Goal: Contribute content: Contribute content

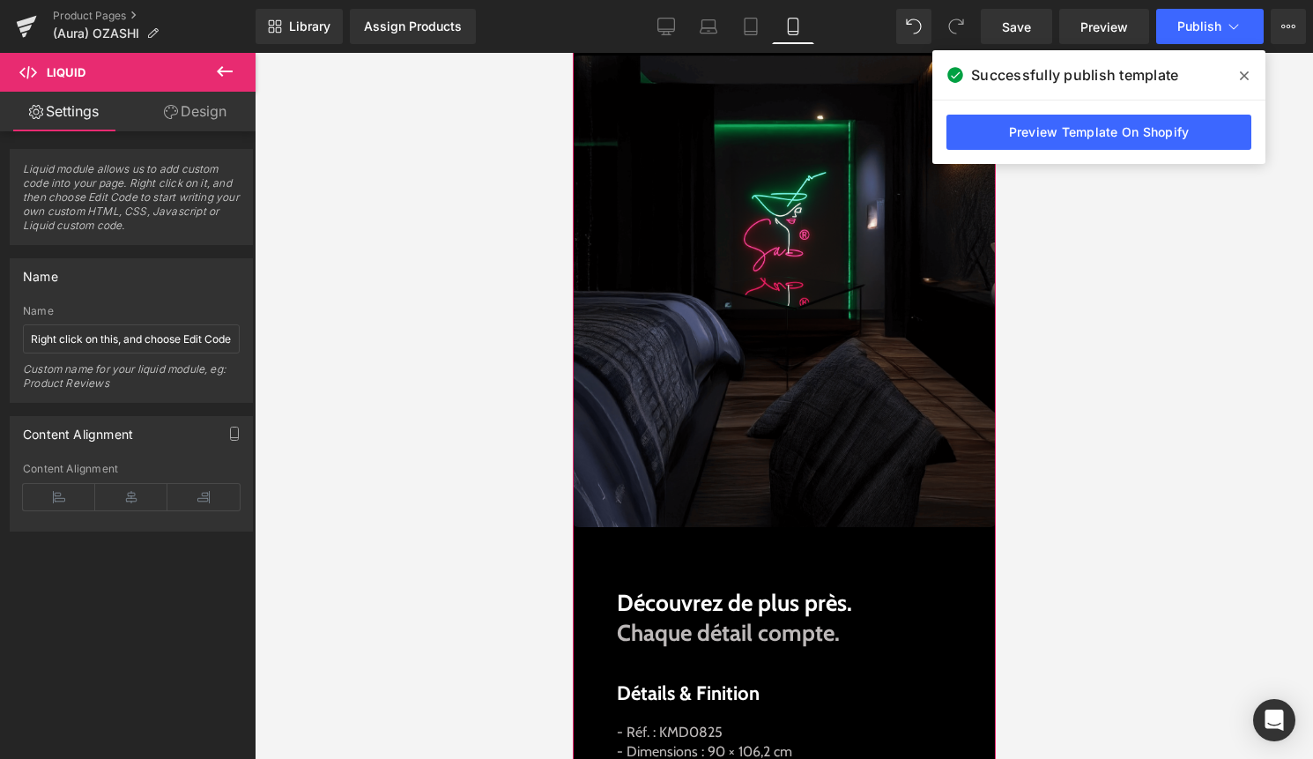
scroll to position [1019, 0]
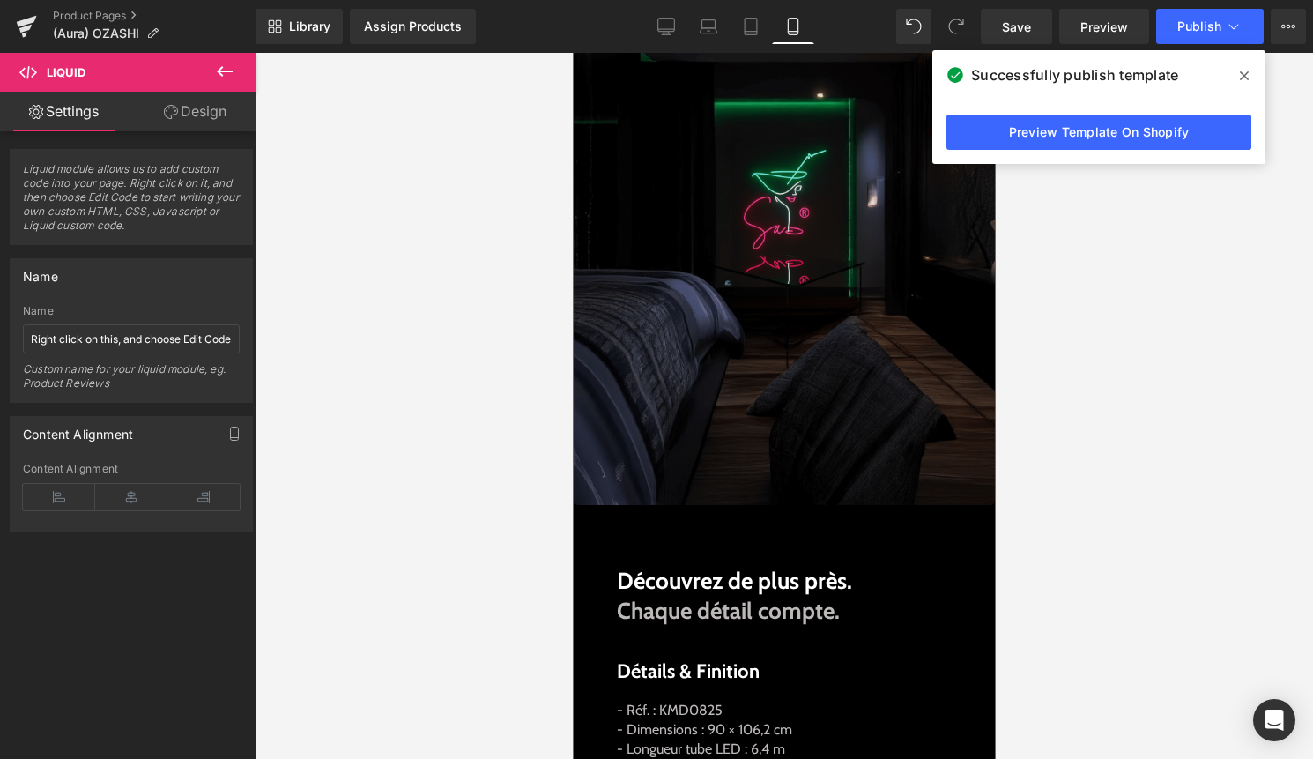
click at [794, 332] on img at bounding box center [783, 269] width 423 height 472
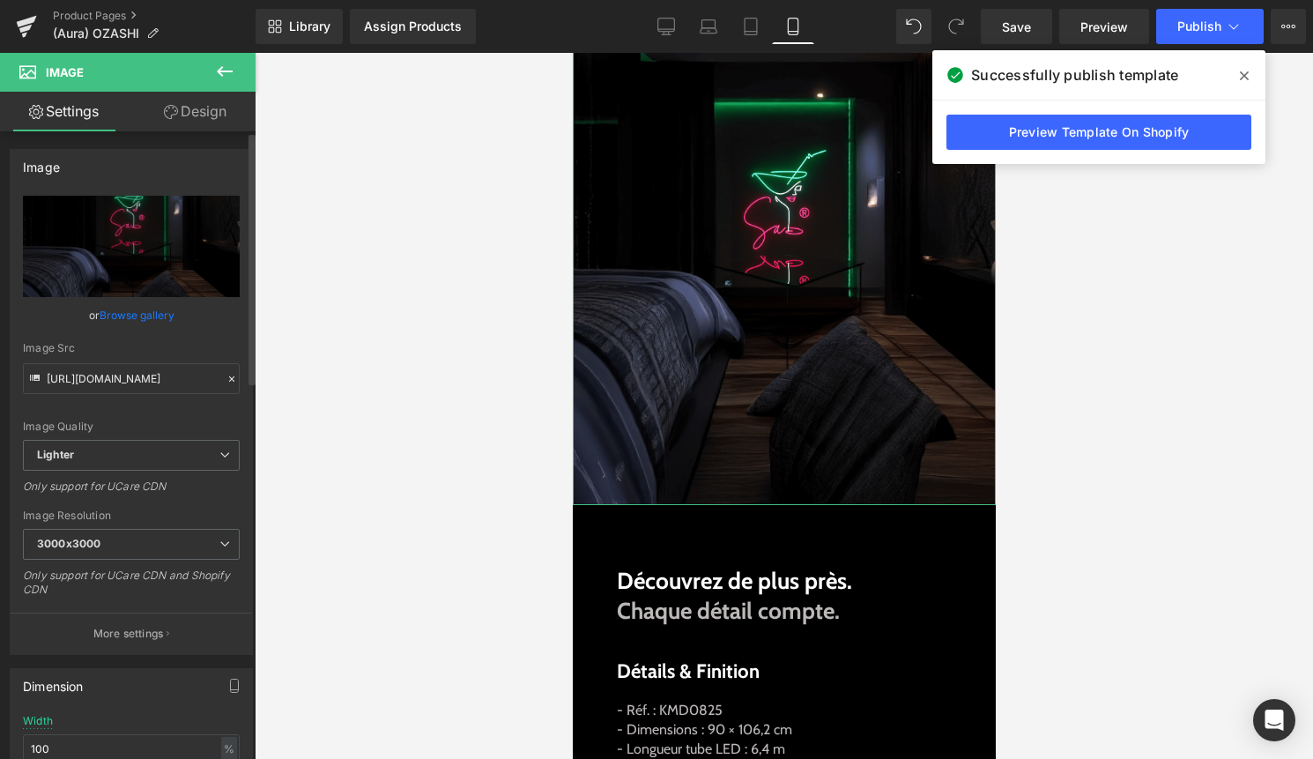
click at [145, 309] on link "Browse gallery" at bounding box center [137, 315] width 75 height 31
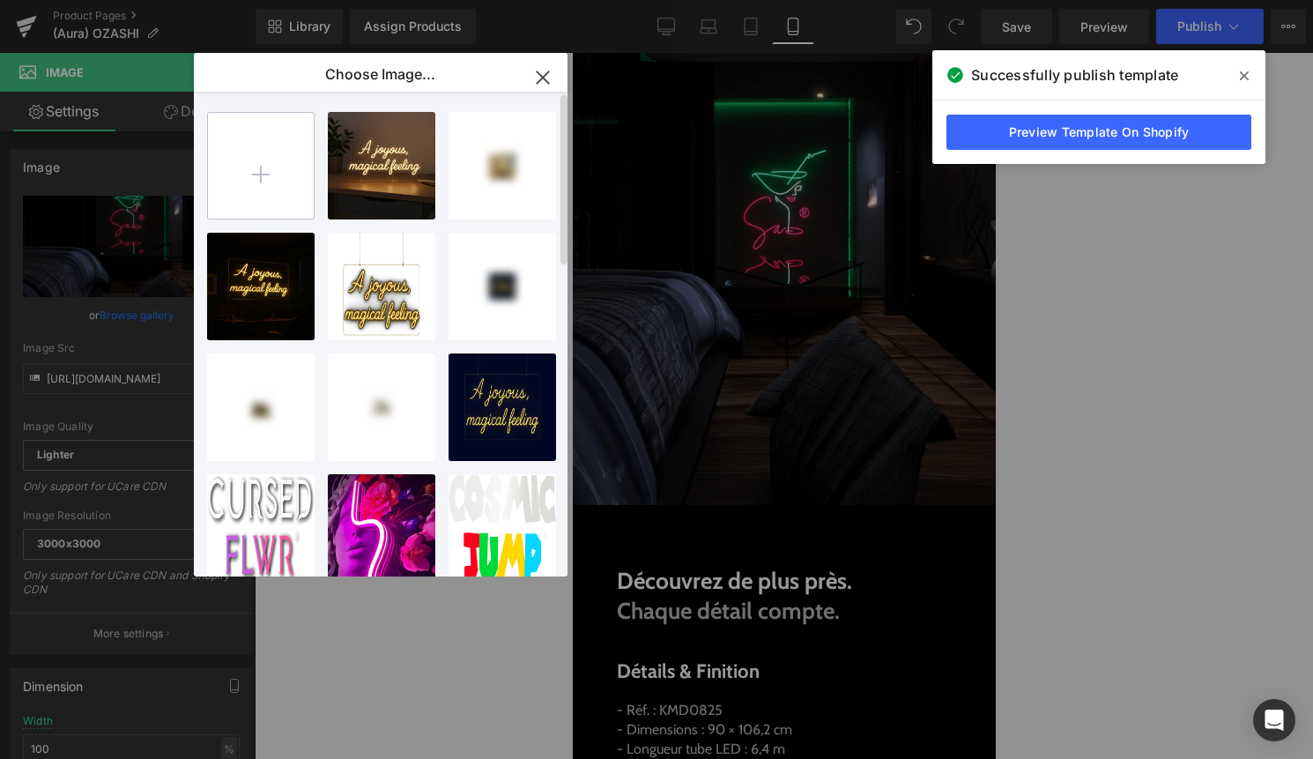
click at [250, 175] on input "file" at bounding box center [261, 166] width 106 height 106
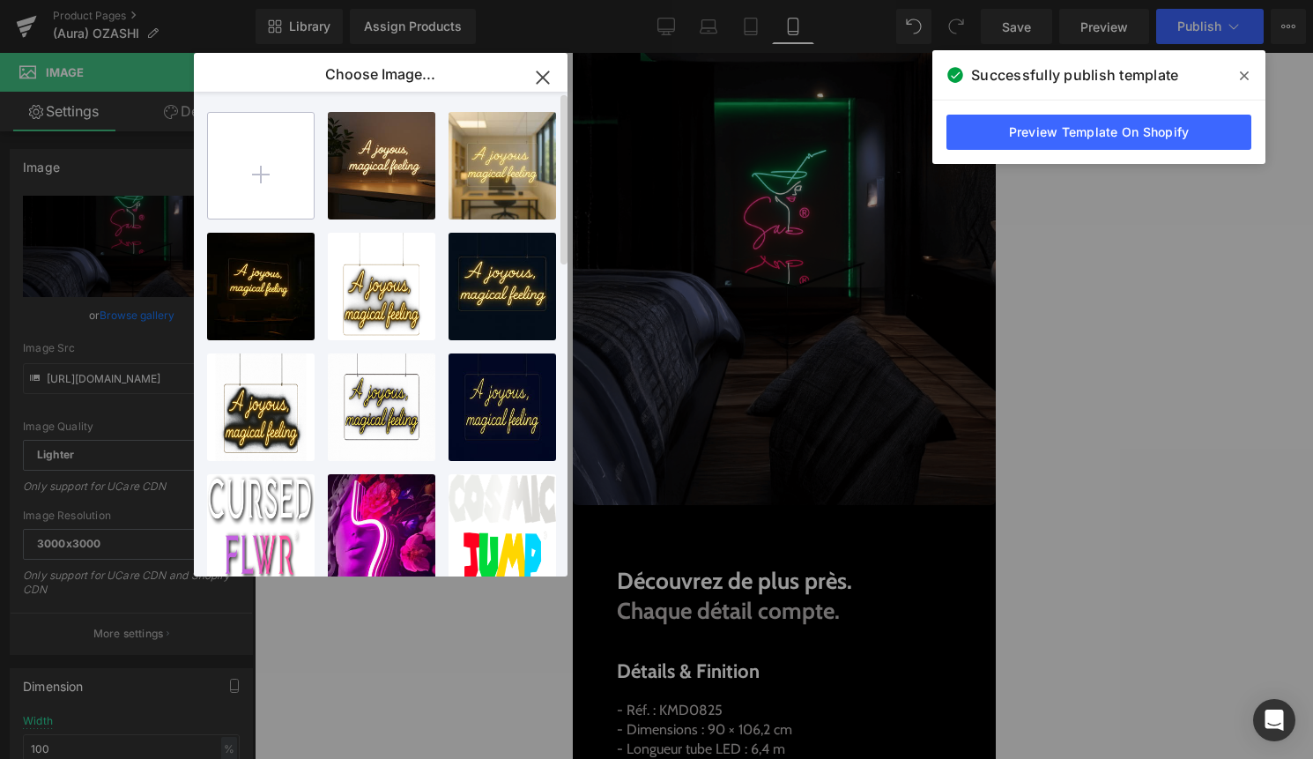
type input "C:\fakepath\Final wall.jpg"
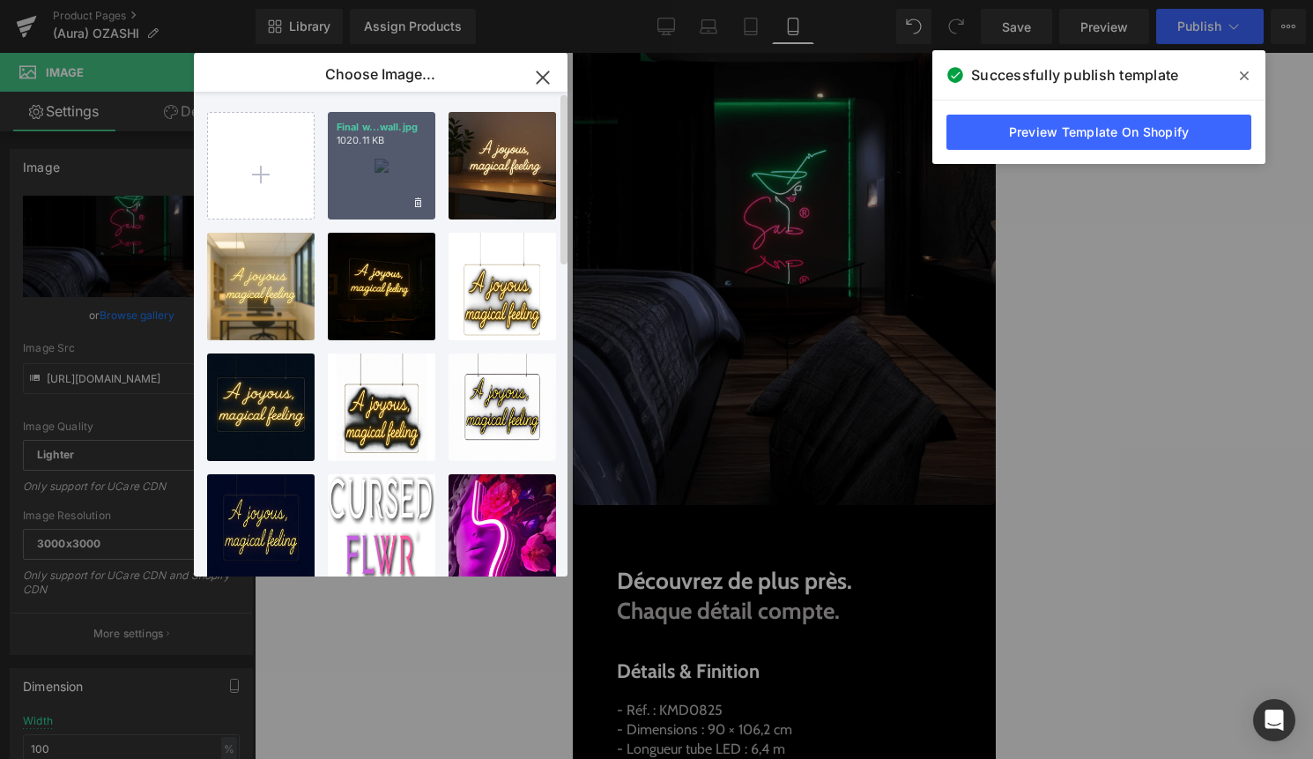
click at [380, 180] on div "Final w...wall.jpg 1020.11 KB" at bounding box center [382, 166] width 108 height 108
type input "[URL][DOMAIN_NAME]"
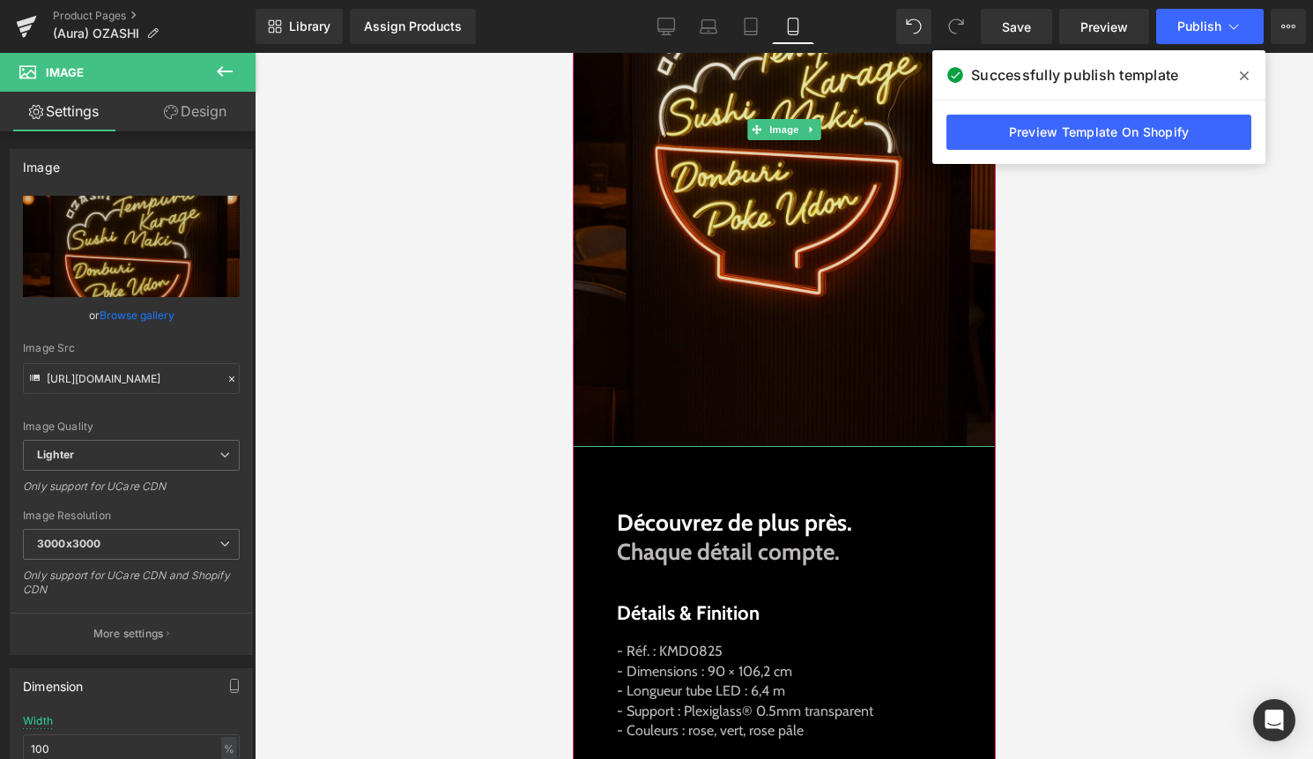
scroll to position [1244, 0]
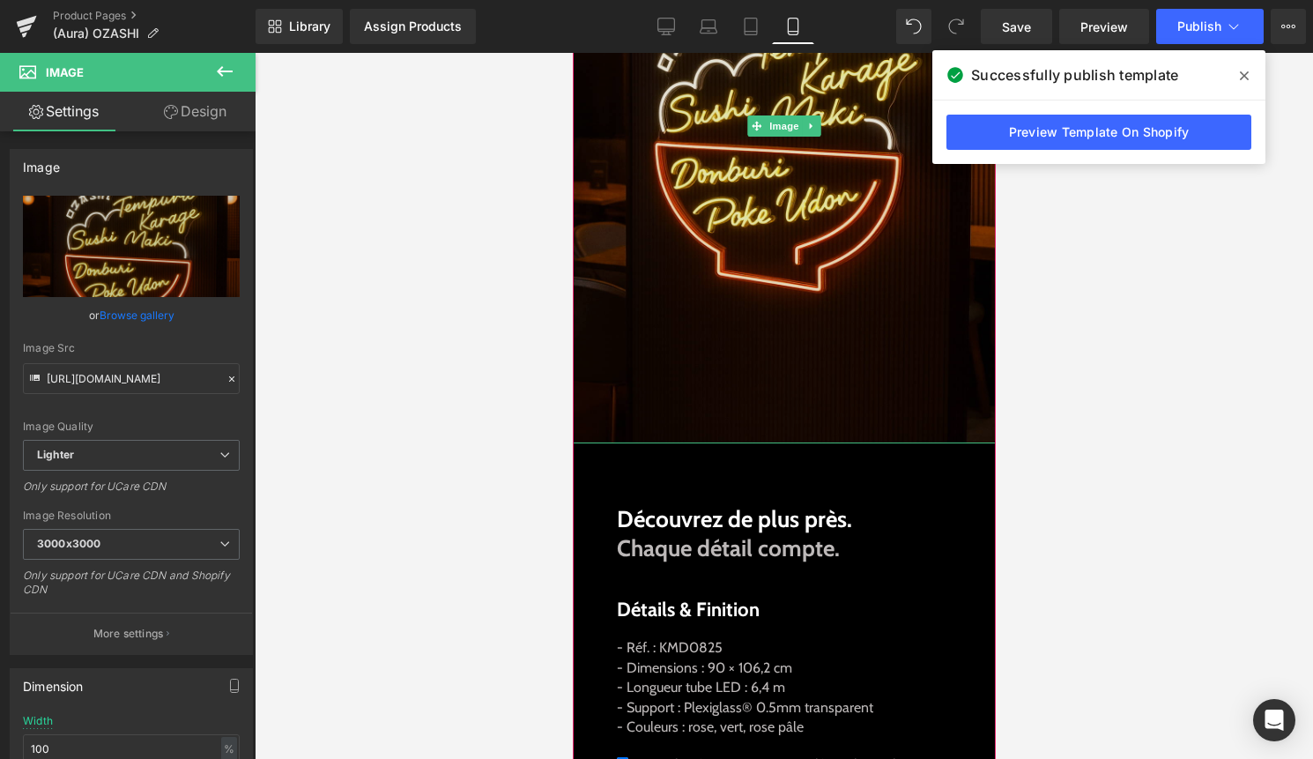
click at [749, 235] on img at bounding box center [783, 126] width 423 height 635
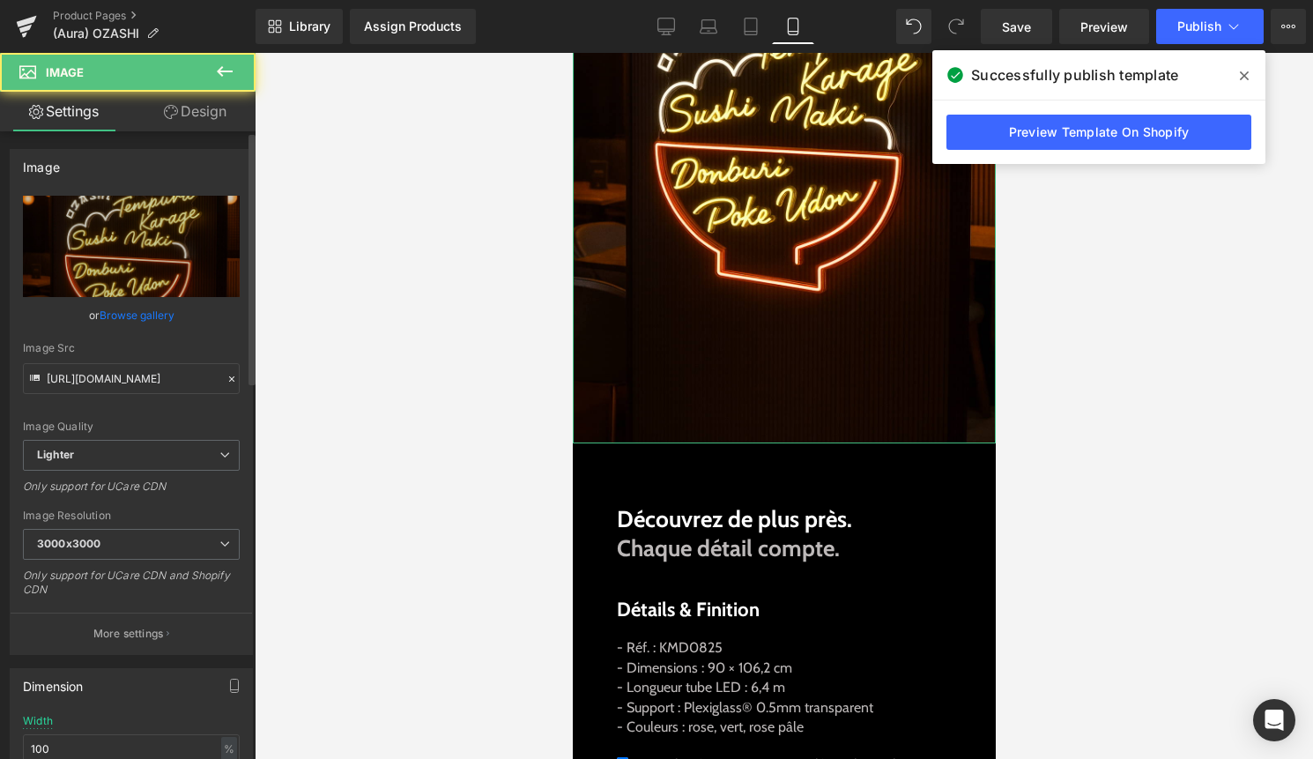
click at [148, 320] on link "Browse gallery" at bounding box center [137, 315] width 75 height 31
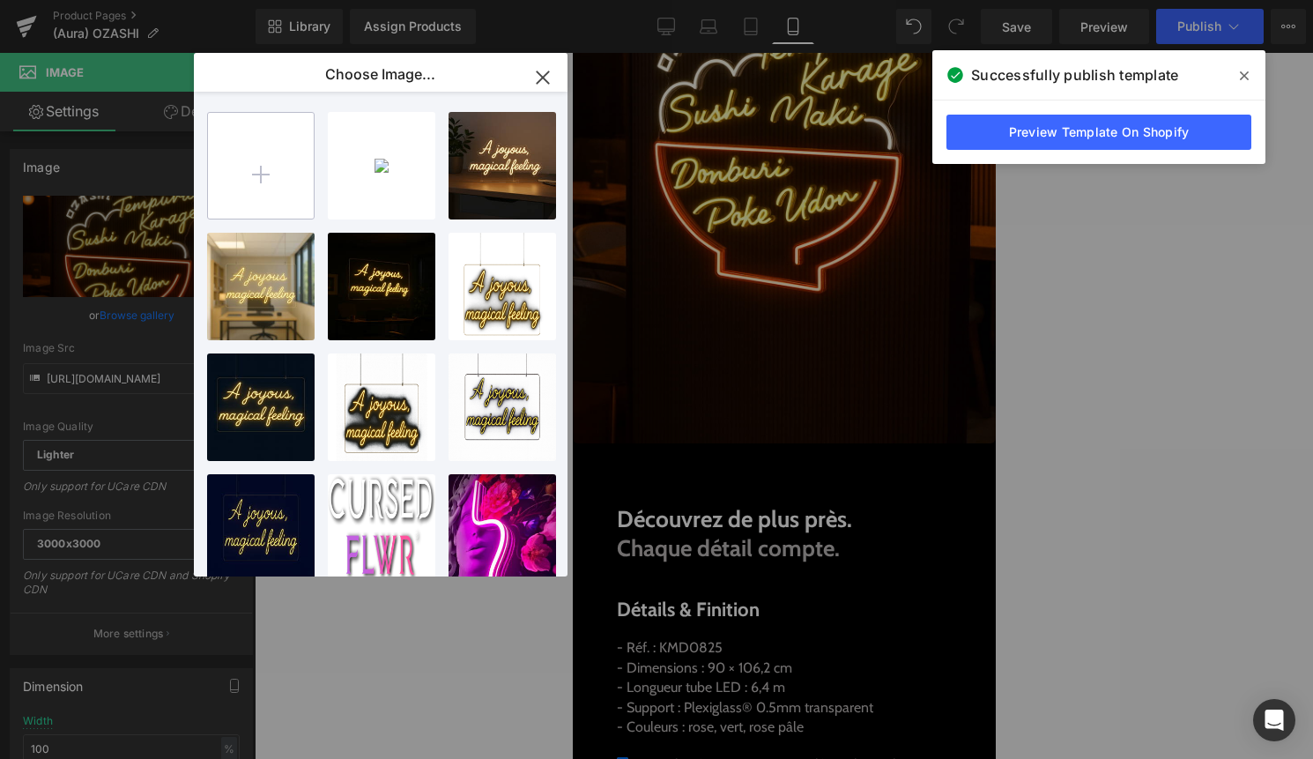
click at [242, 179] on input "file" at bounding box center [261, 166] width 106 height 106
type input "C:\fakepath\Final wall.jpg"
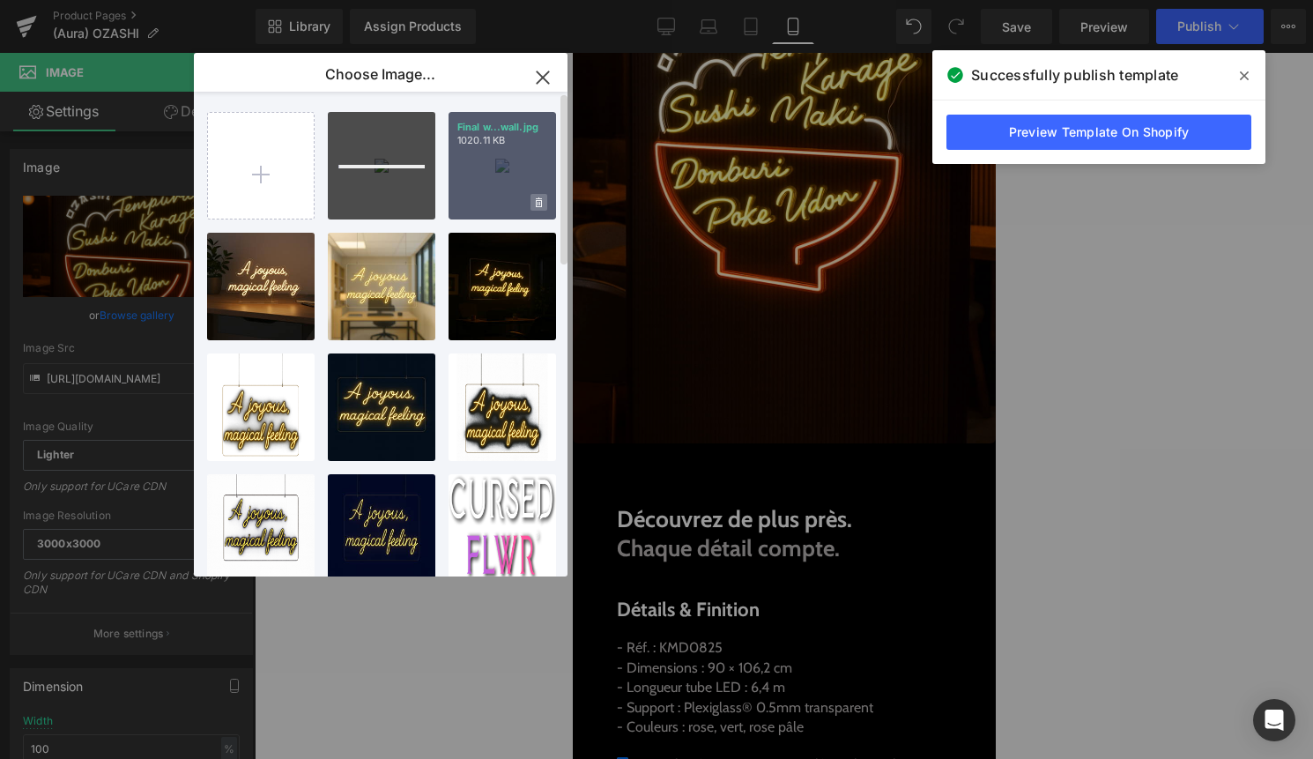
click at [534, 194] on span at bounding box center [539, 202] width 17 height 17
click at [470, 199] on span "Yes" at bounding box center [479, 202] width 44 height 19
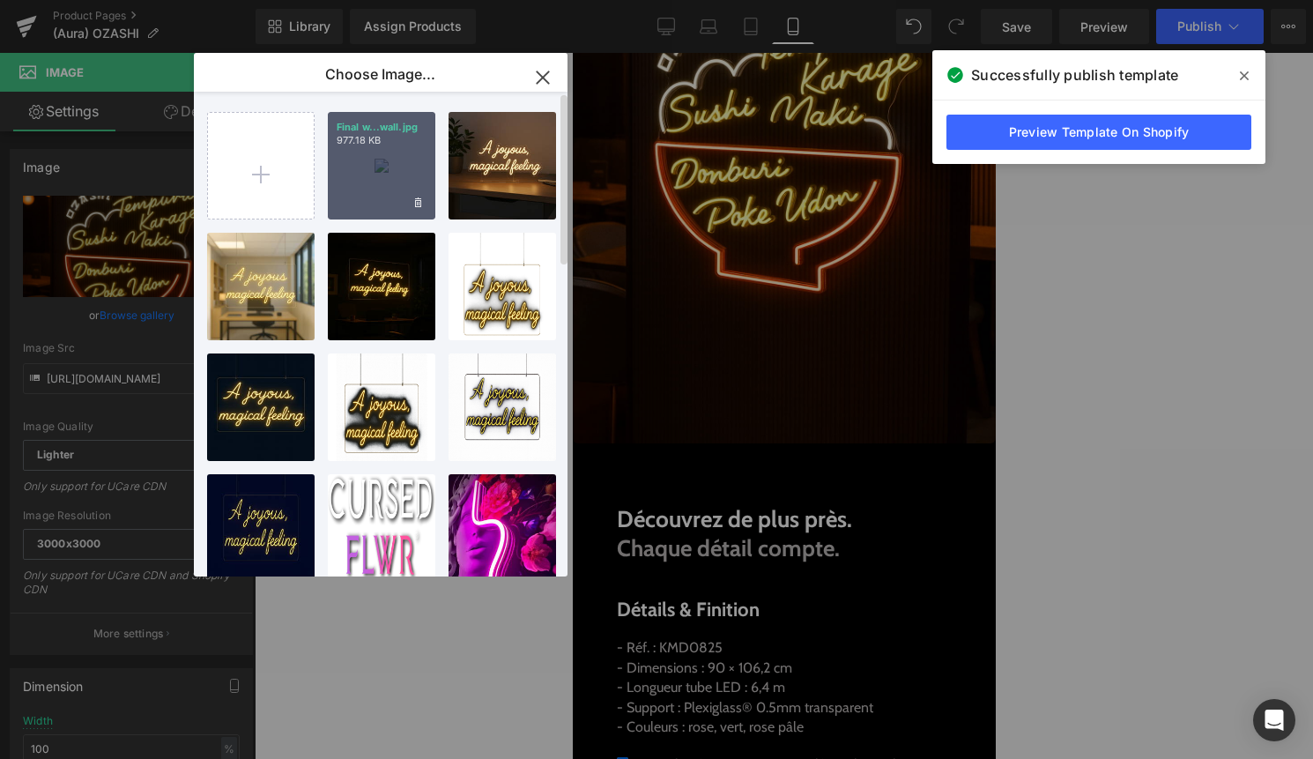
click at [383, 194] on div "Final w...wall.jpg 977.18 KB" at bounding box center [382, 166] width 108 height 108
type input "[URL][DOMAIN_NAME]"
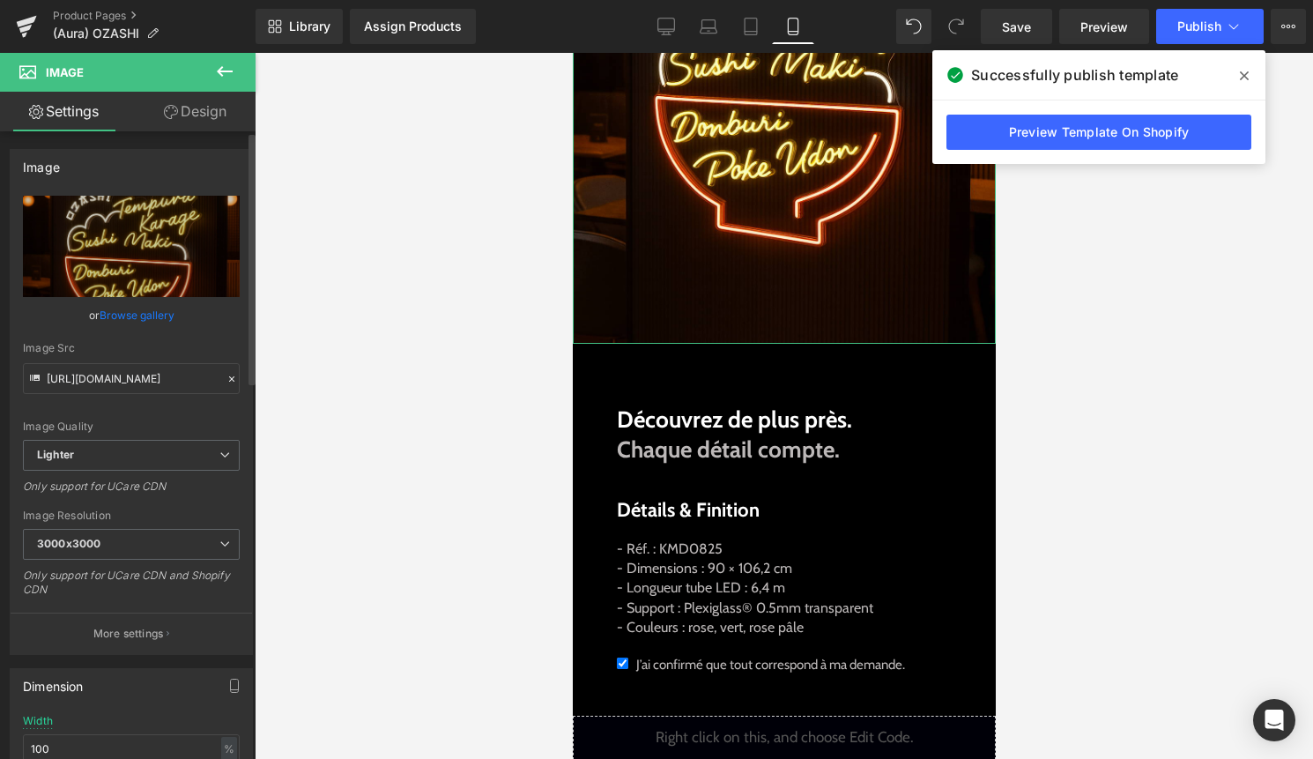
click at [147, 314] on link "Browse gallery" at bounding box center [137, 315] width 75 height 31
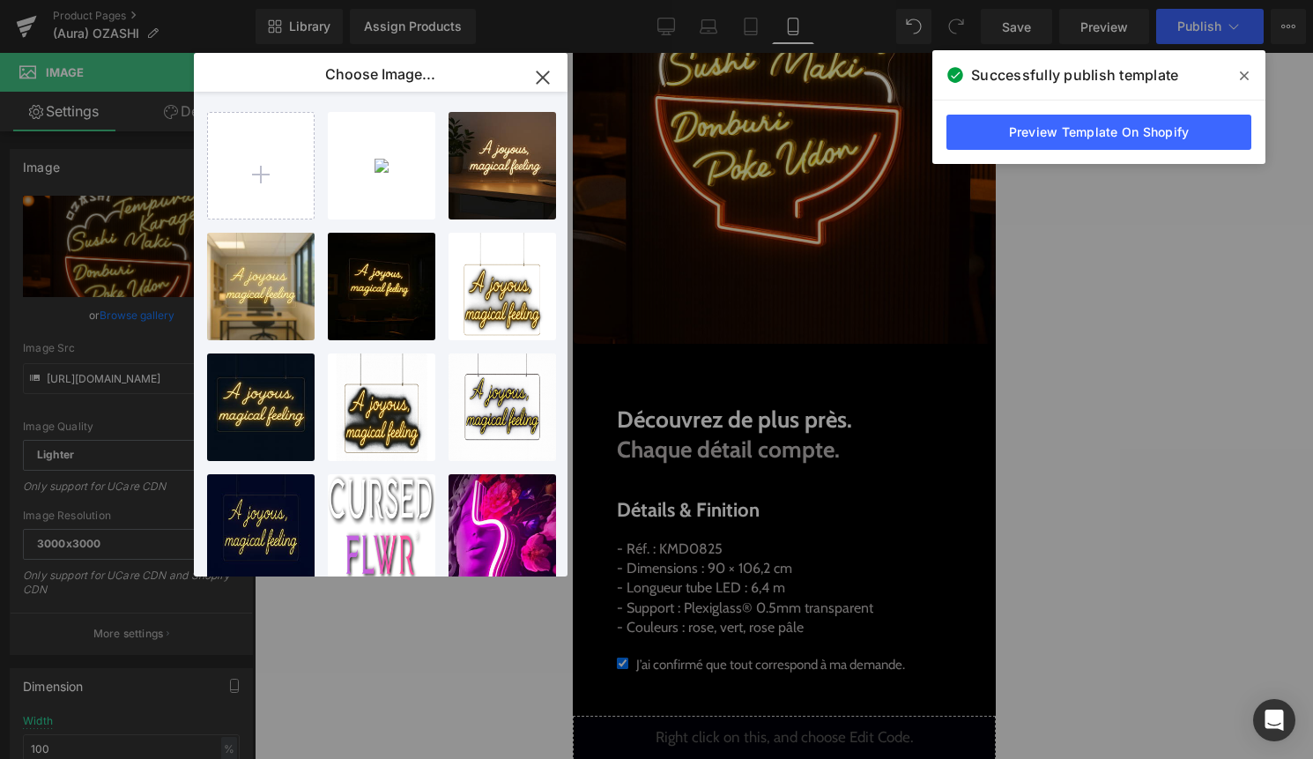
click at [1007, 0] on div "Product You are previewing how the will restyle your page. You can not edit Ele…" at bounding box center [656, 0] width 1313 height 0
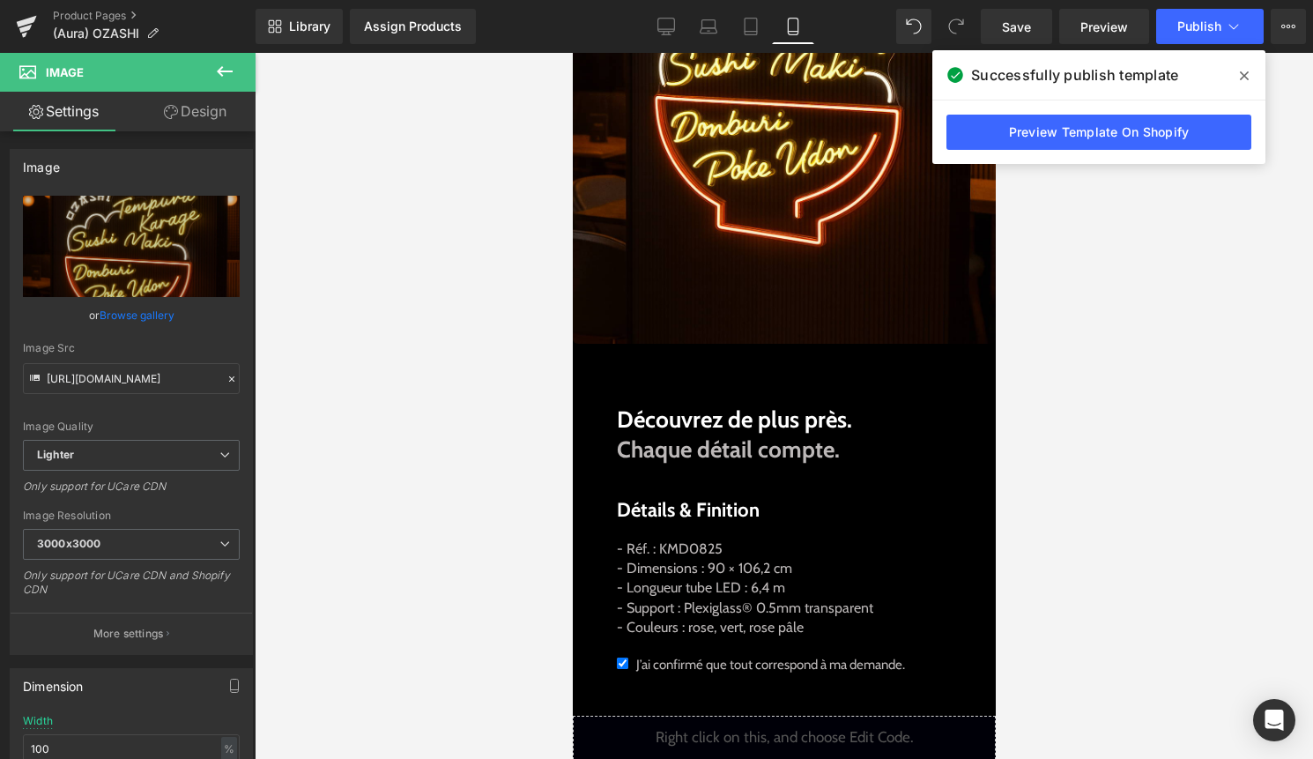
click at [1239, 71] on span at bounding box center [1244, 76] width 28 height 28
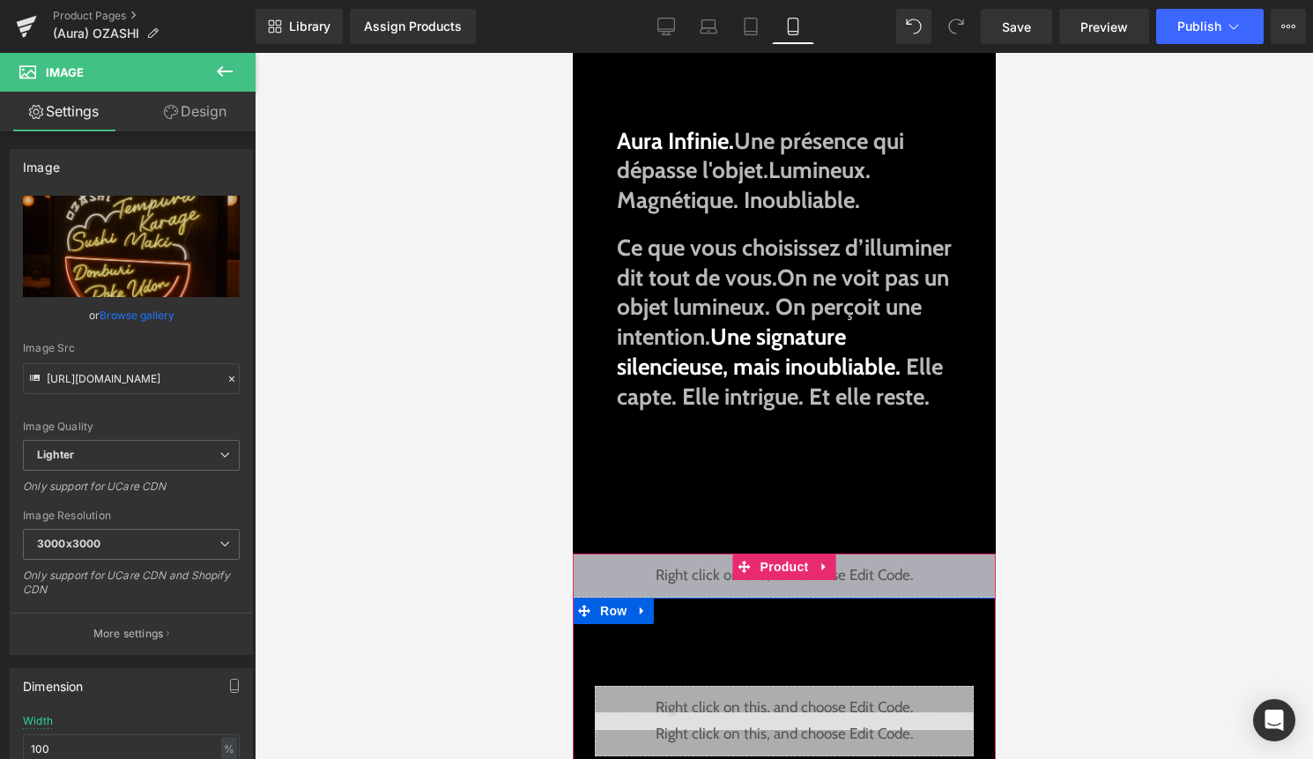
scroll to position [207, 0]
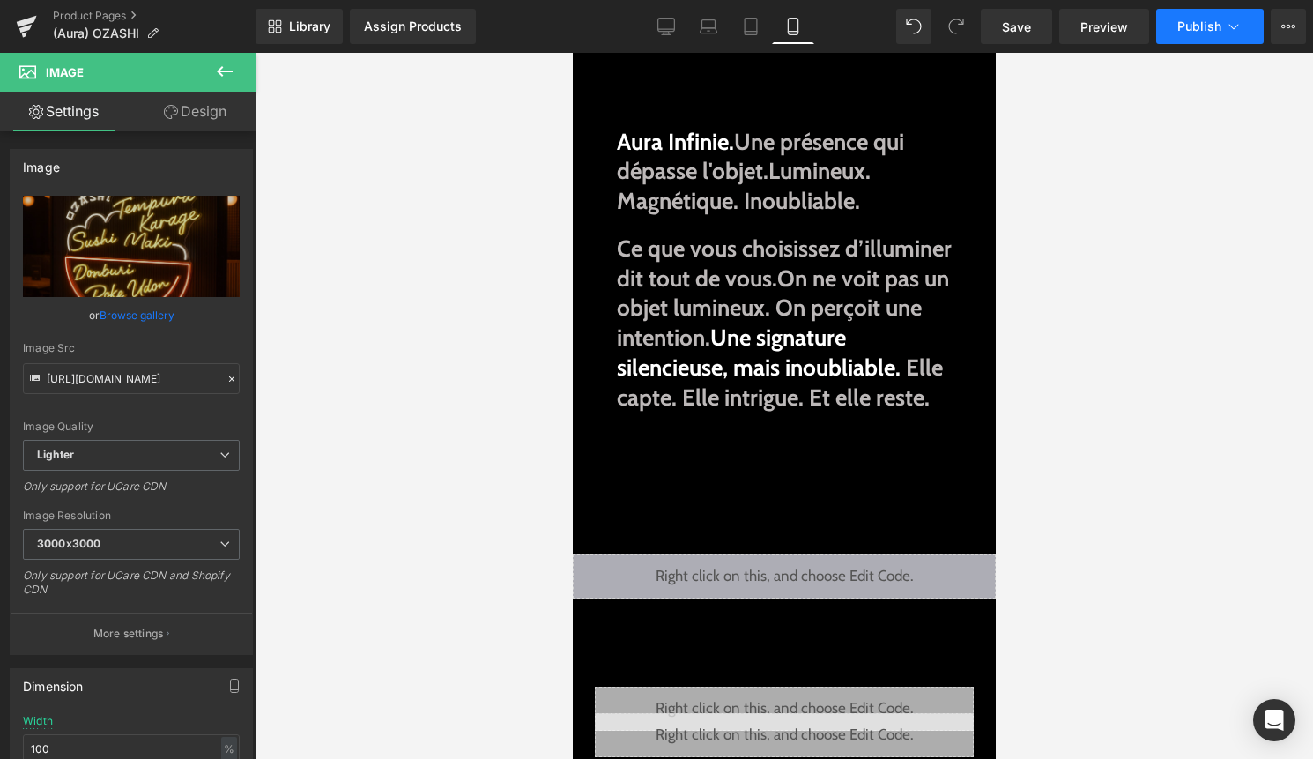
click at [1211, 26] on span "Publish" at bounding box center [1200, 26] width 44 height 14
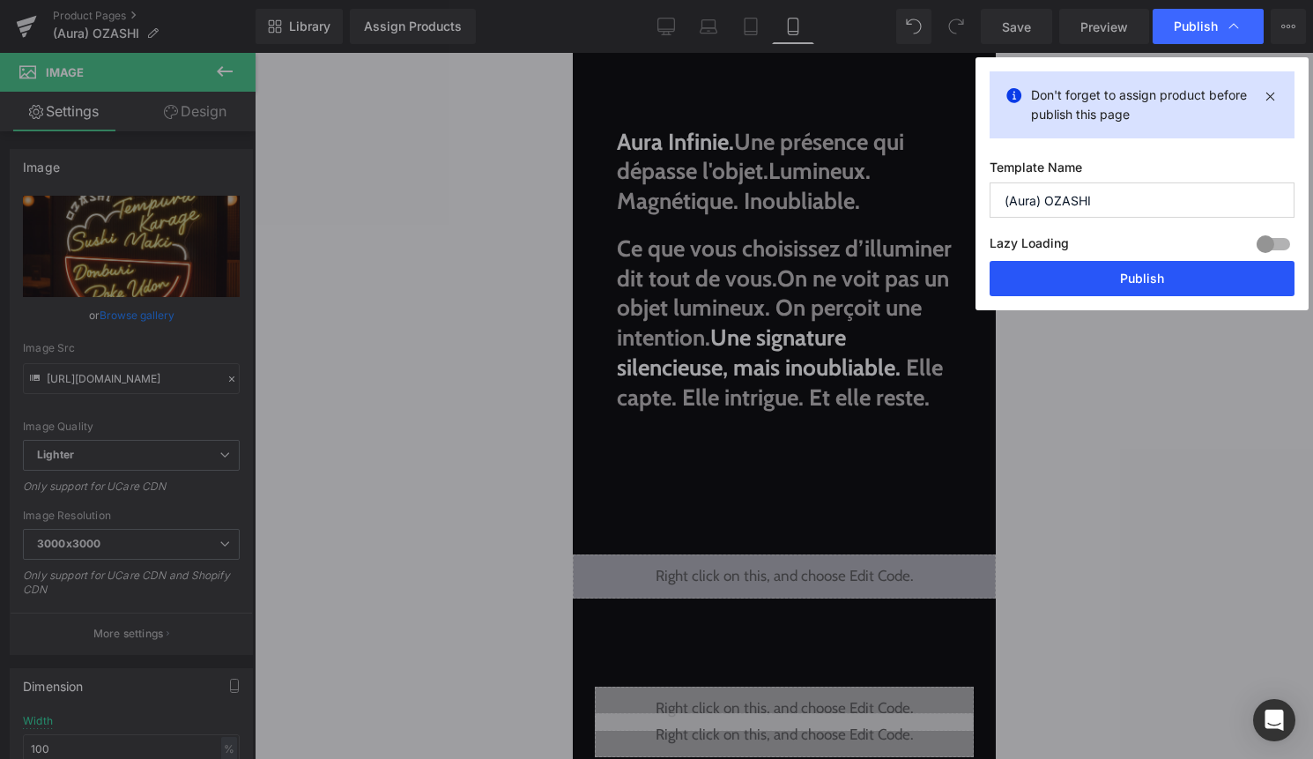
click at [1131, 283] on button "Publish" at bounding box center [1142, 278] width 305 height 35
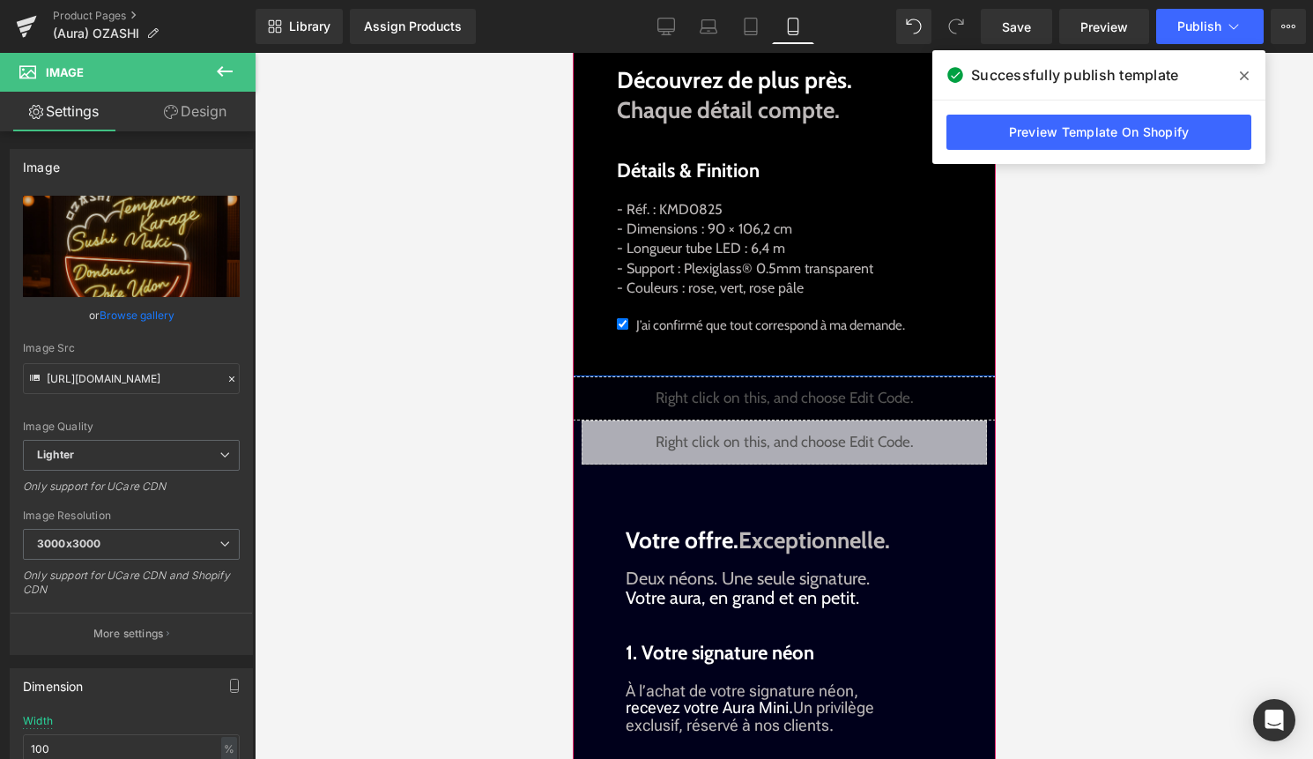
scroll to position [1585, 0]
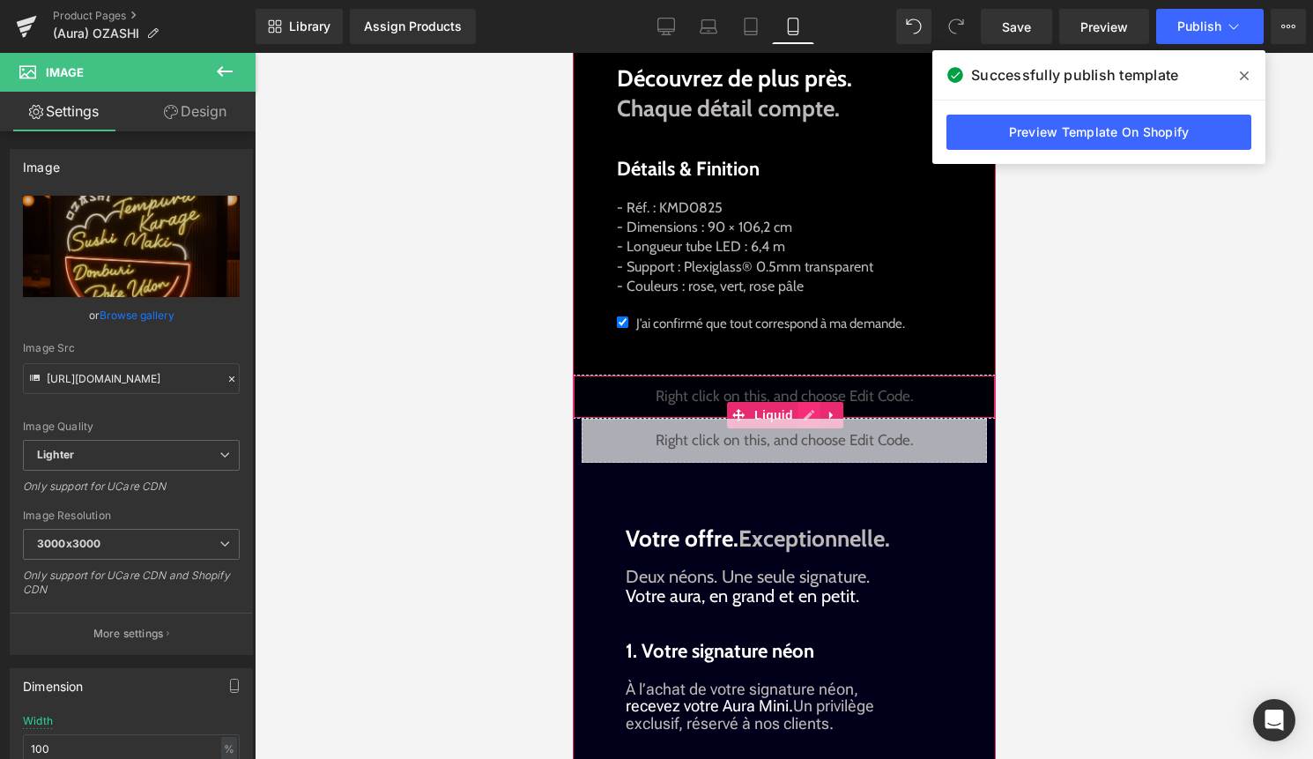
click at [807, 419] on div "Liquid" at bounding box center [783, 397] width 423 height 44
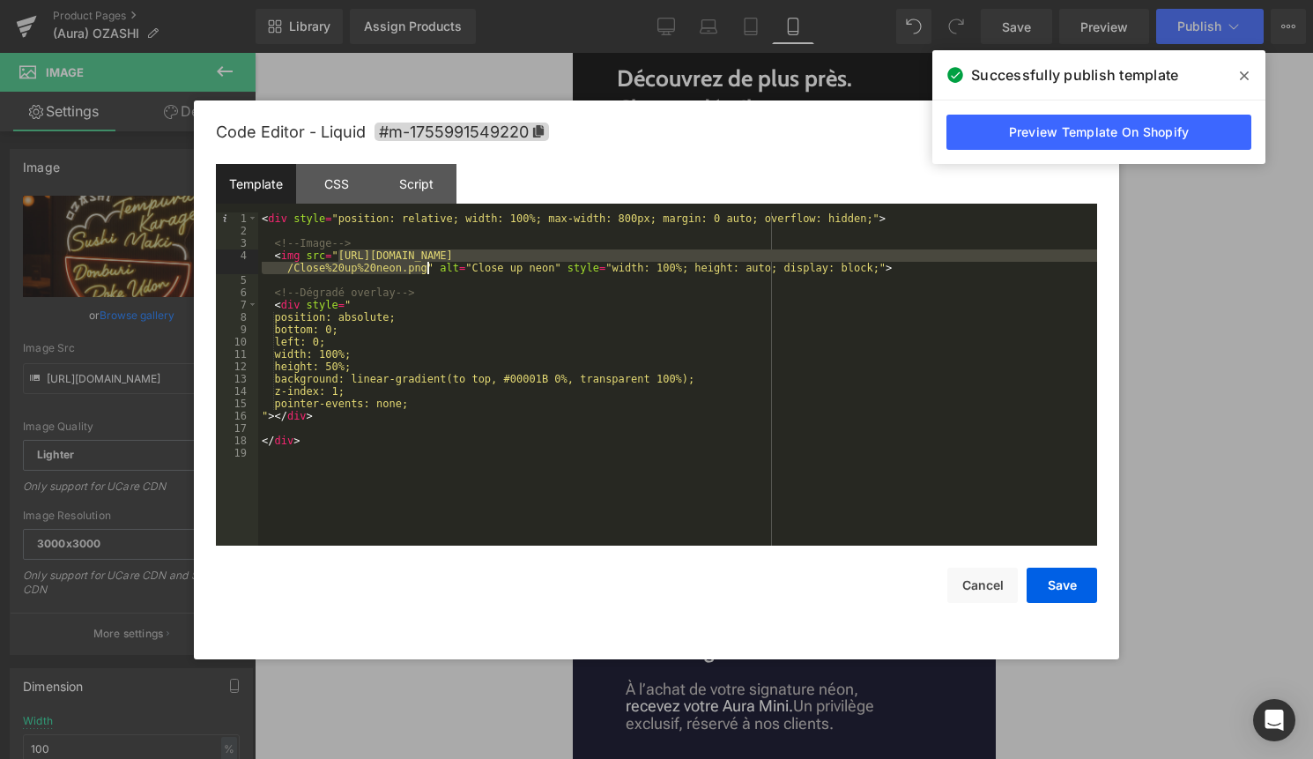
drag, startPoint x: 341, startPoint y: 256, endPoint x: 427, endPoint y: 262, distance: 86.6
click at [427, 262] on div "< div style = "position: relative; width: 100%; max-width: 800px; margin: 0 aut…" at bounding box center [677, 391] width 839 height 358
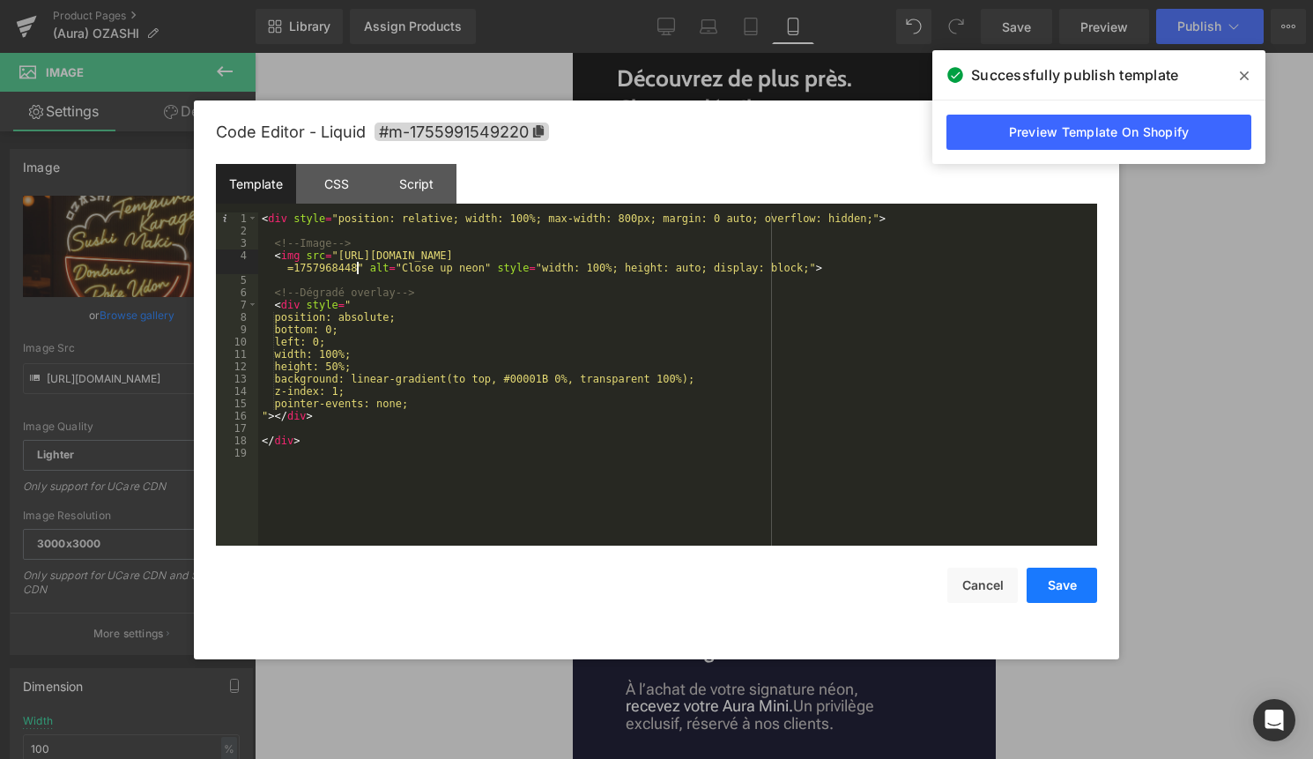
click at [1059, 591] on button "Save" at bounding box center [1062, 585] width 71 height 35
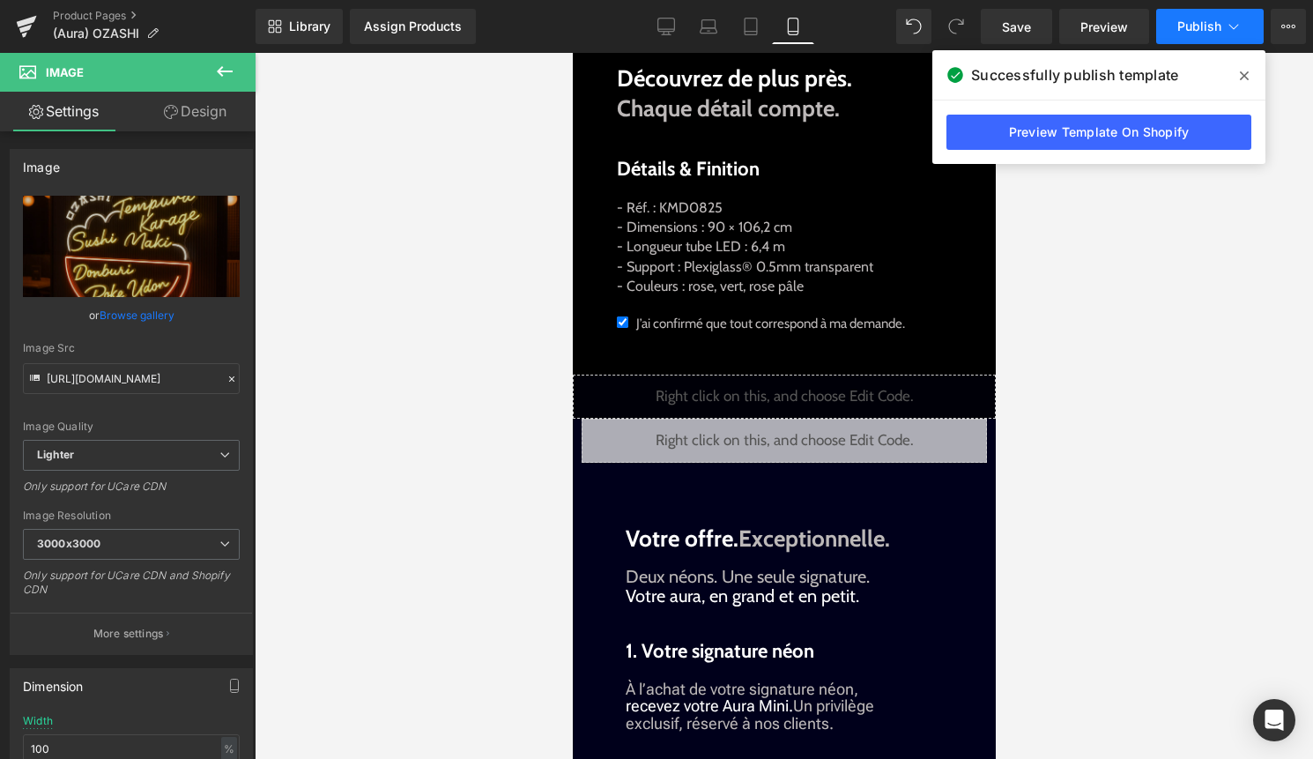
click at [1213, 26] on span "Publish" at bounding box center [1200, 26] width 44 height 14
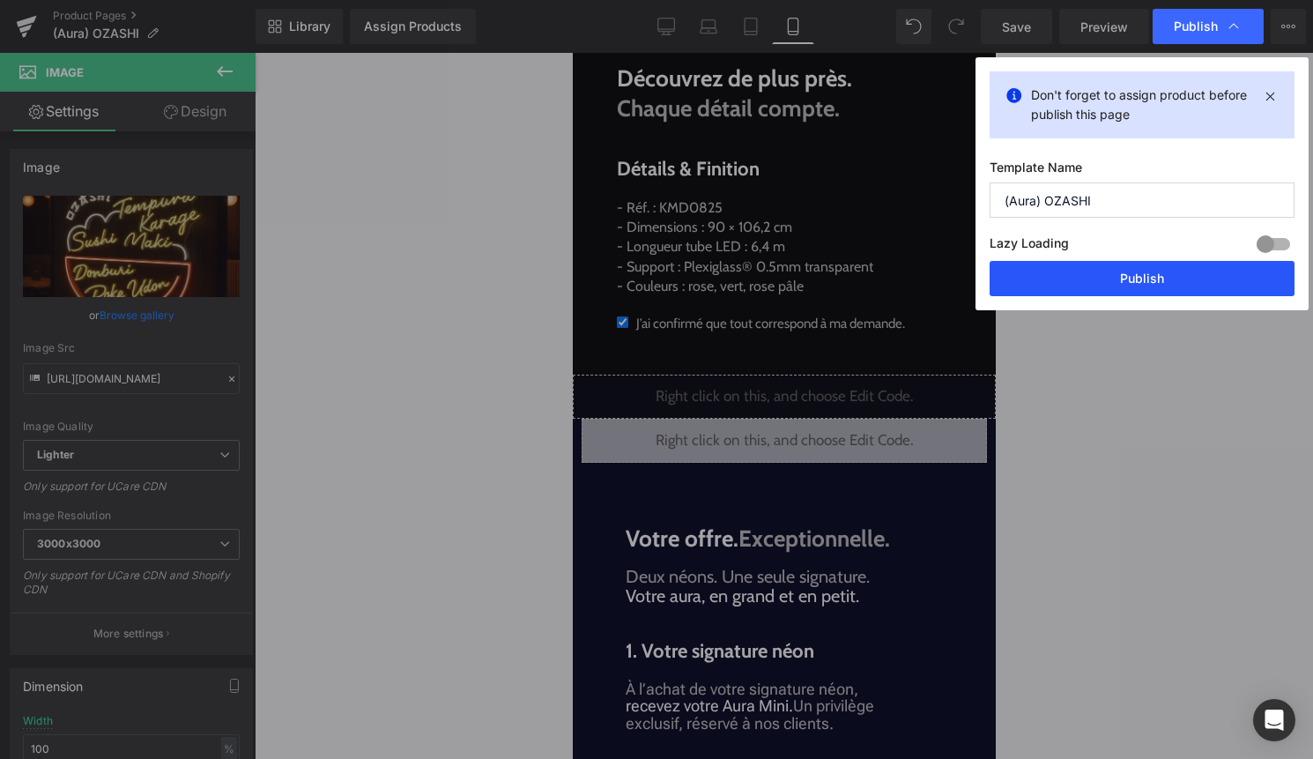
click at [1159, 283] on button "Publish" at bounding box center [1142, 278] width 305 height 35
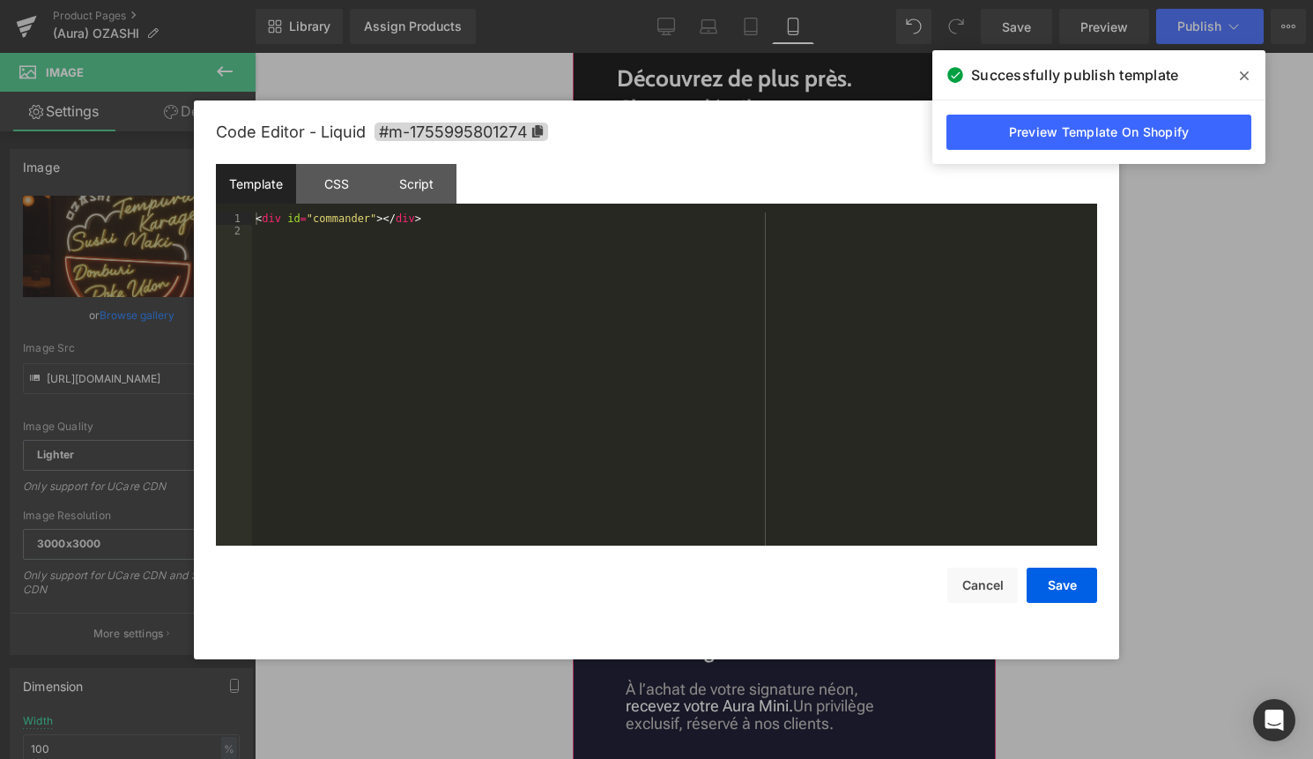
click at [800, 463] on div "Liquid" at bounding box center [783, 441] width 405 height 44
click at [979, 589] on button "Cancel" at bounding box center [982, 585] width 71 height 35
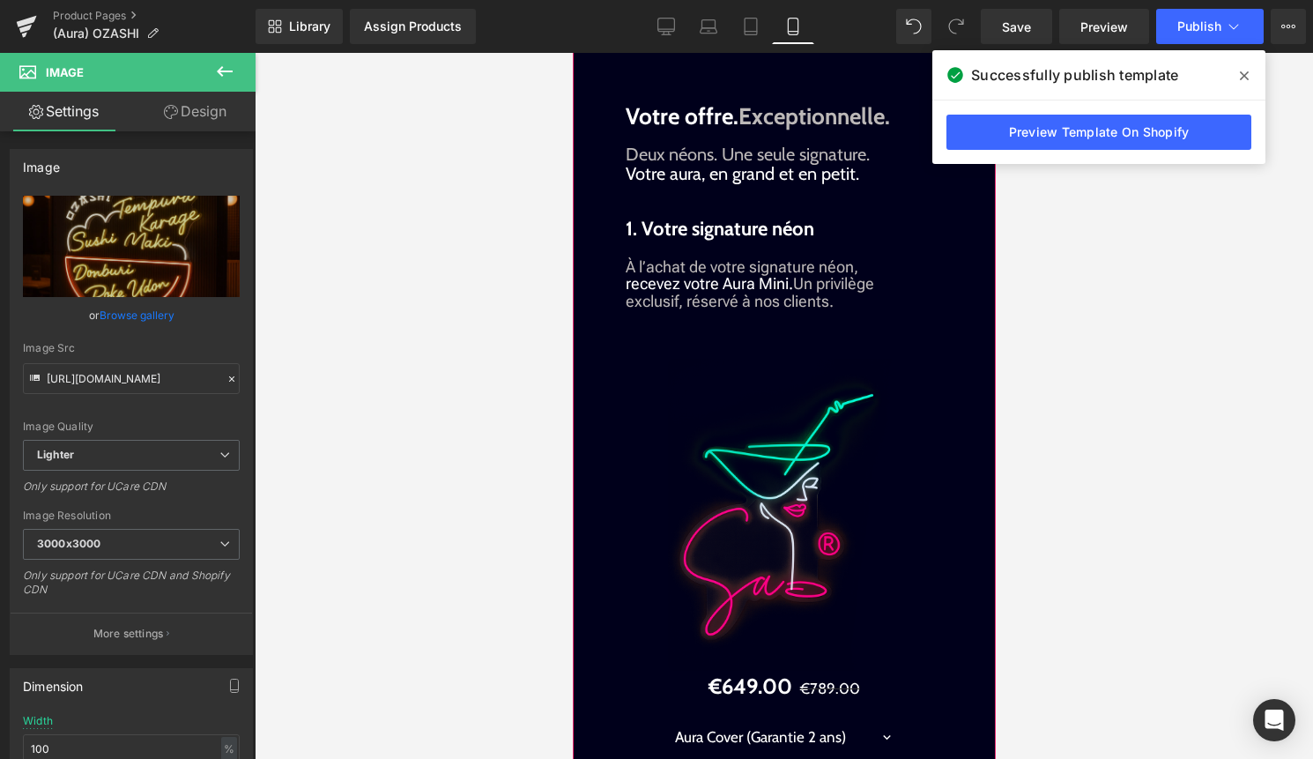
scroll to position [2010, 0]
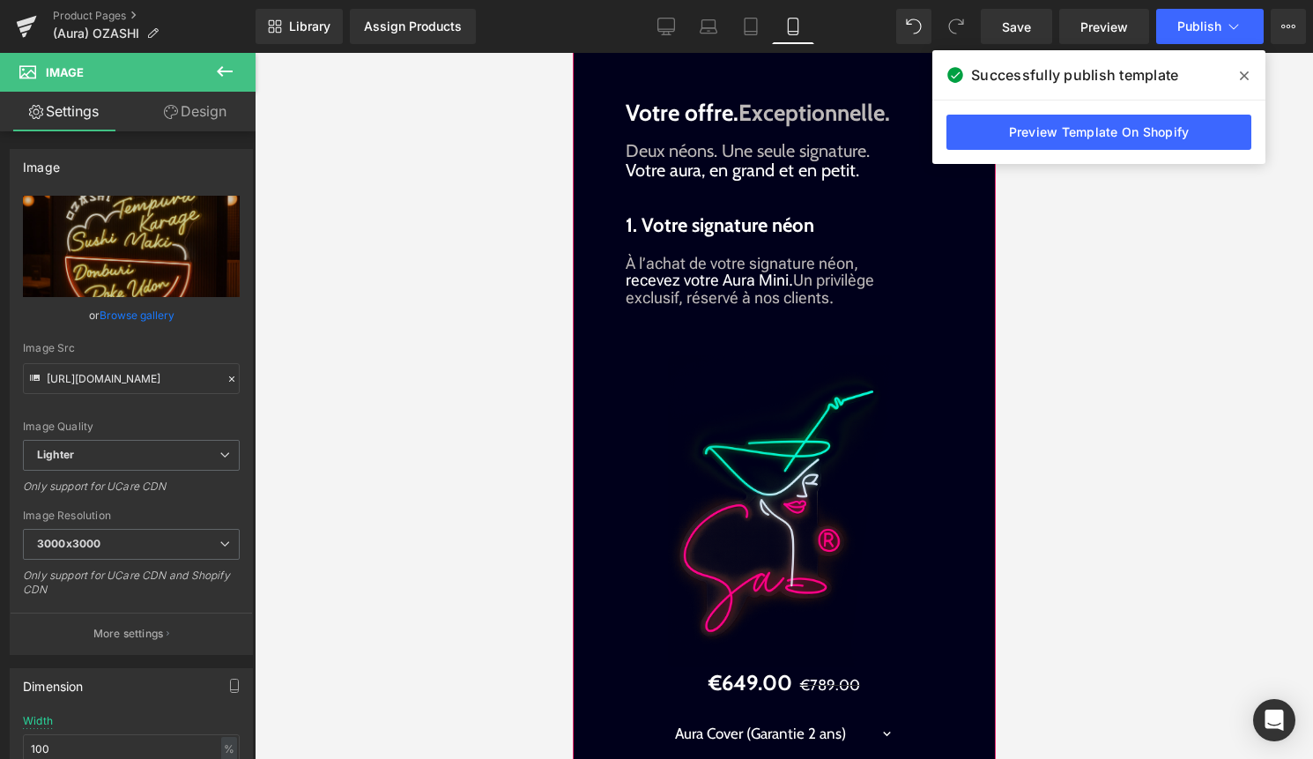
click at [769, 539] on div "Image" at bounding box center [784, 511] width 388 height 312
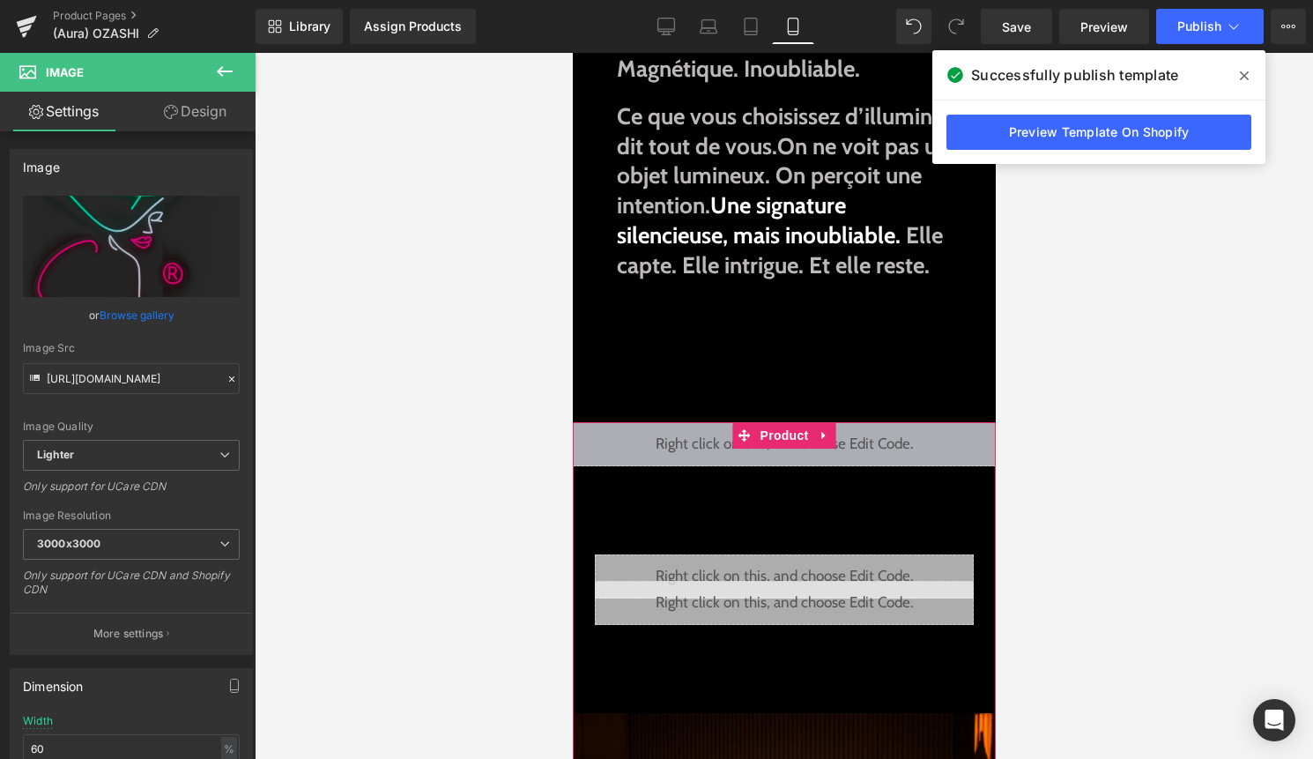
scroll to position [337, 0]
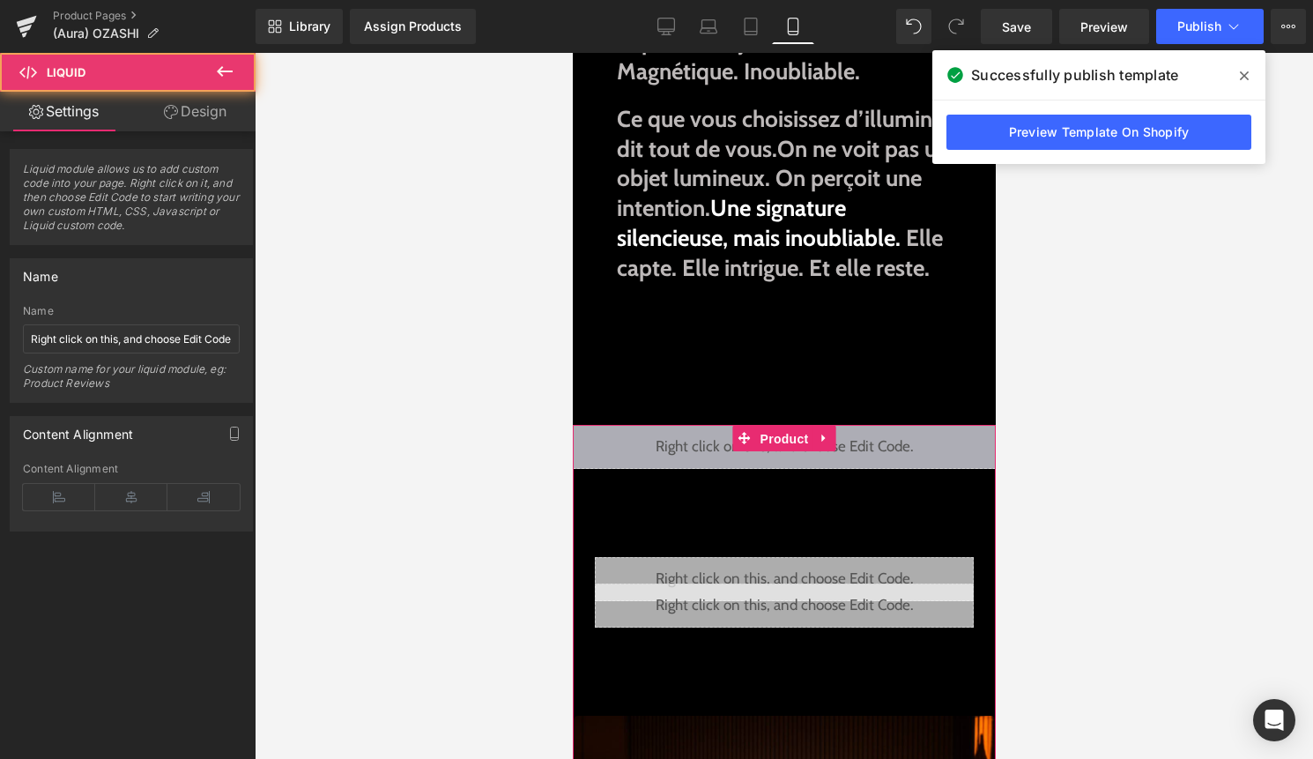
click at [788, 452] on span "Product" at bounding box center [783, 439] width 57 height 26
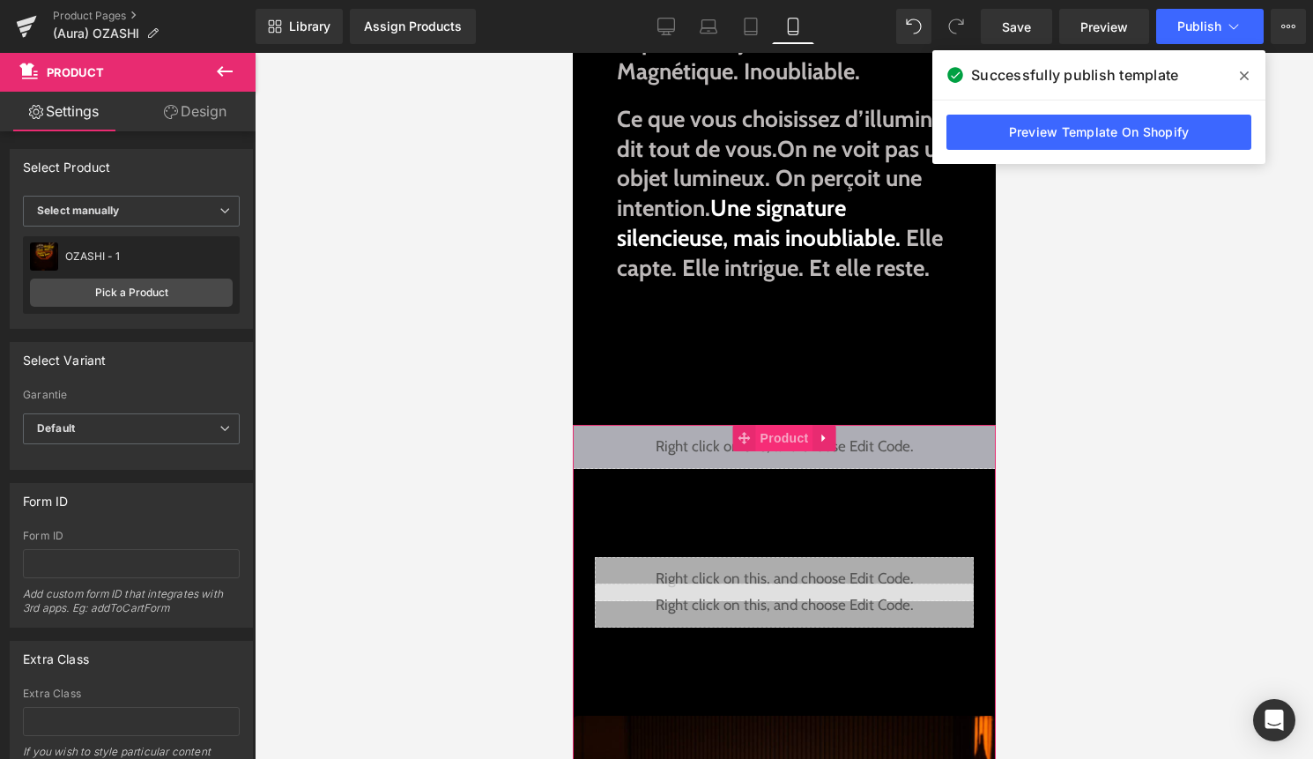
click at [769, 451] on span "Product" at bounding box center [783, 438] width 57 height 26
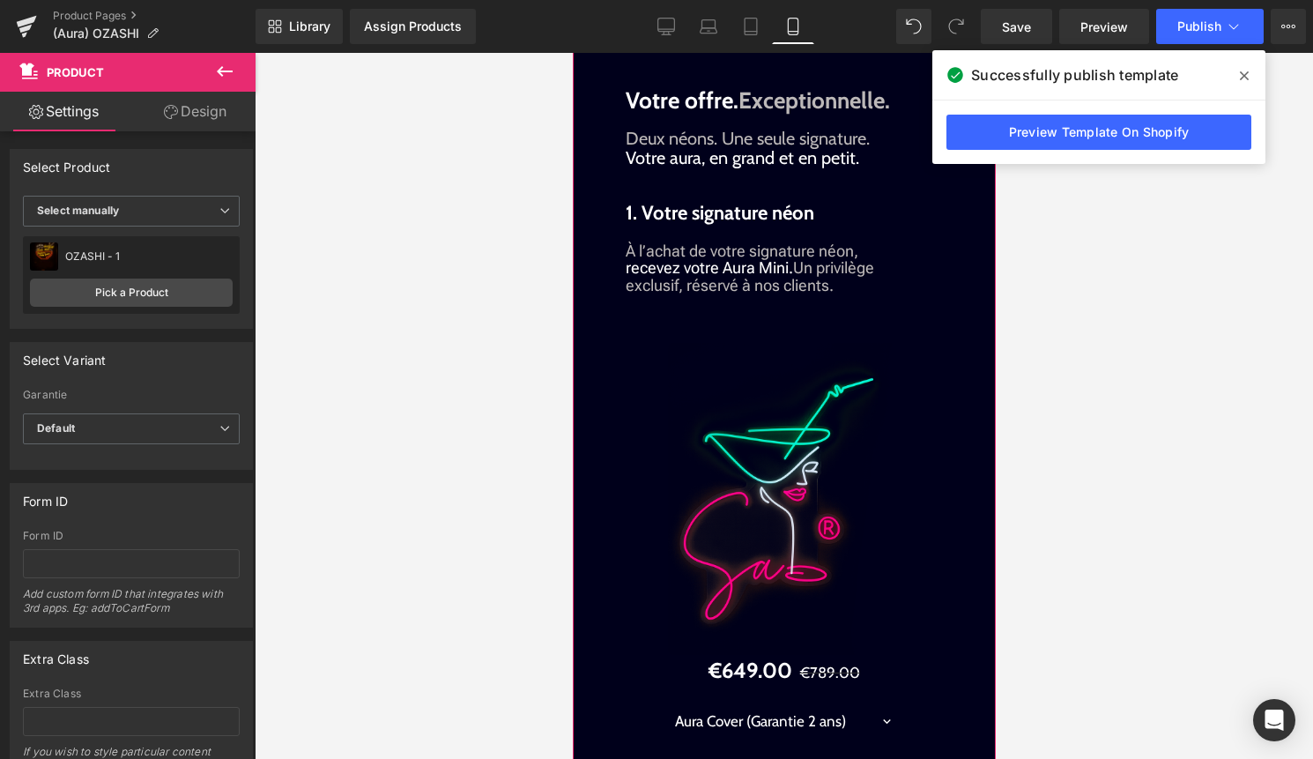
scroll to position [2025, 0]
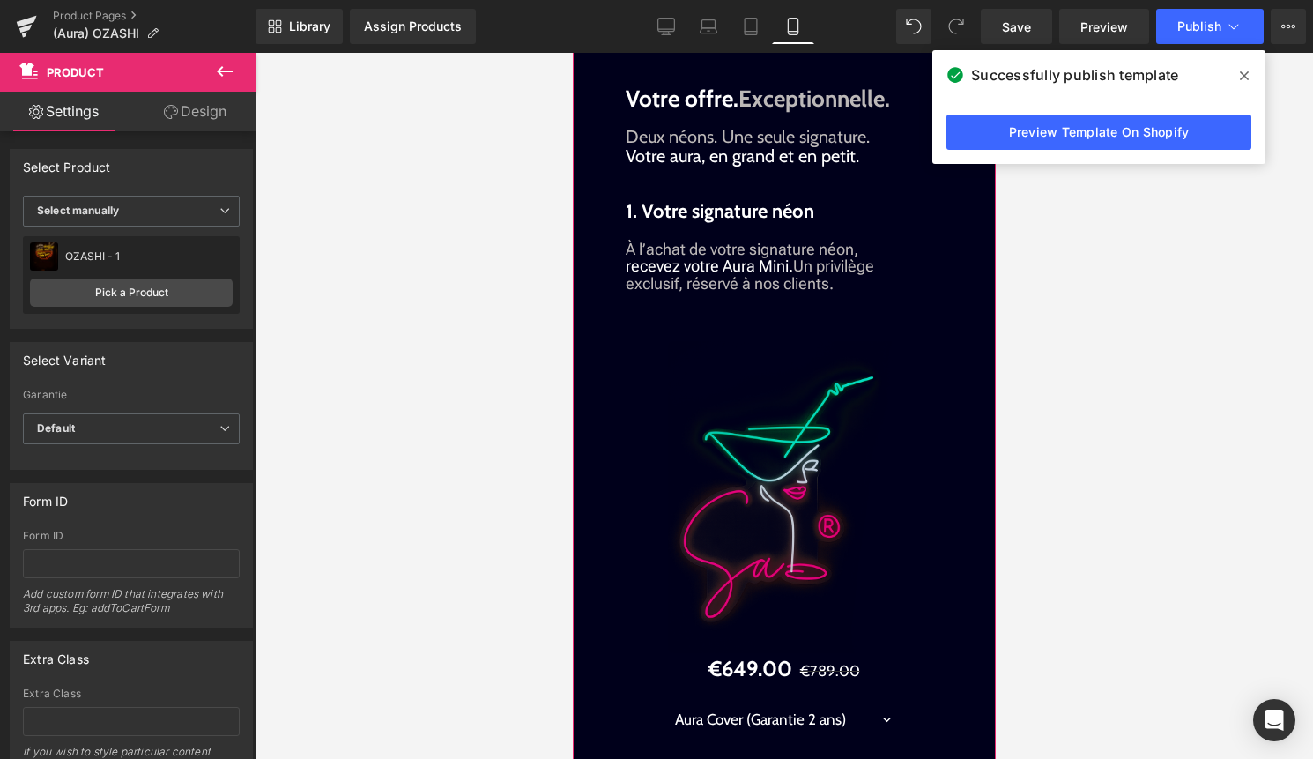
click at [772, 566] on img at bounding box center [783, 497] width 233 height 312
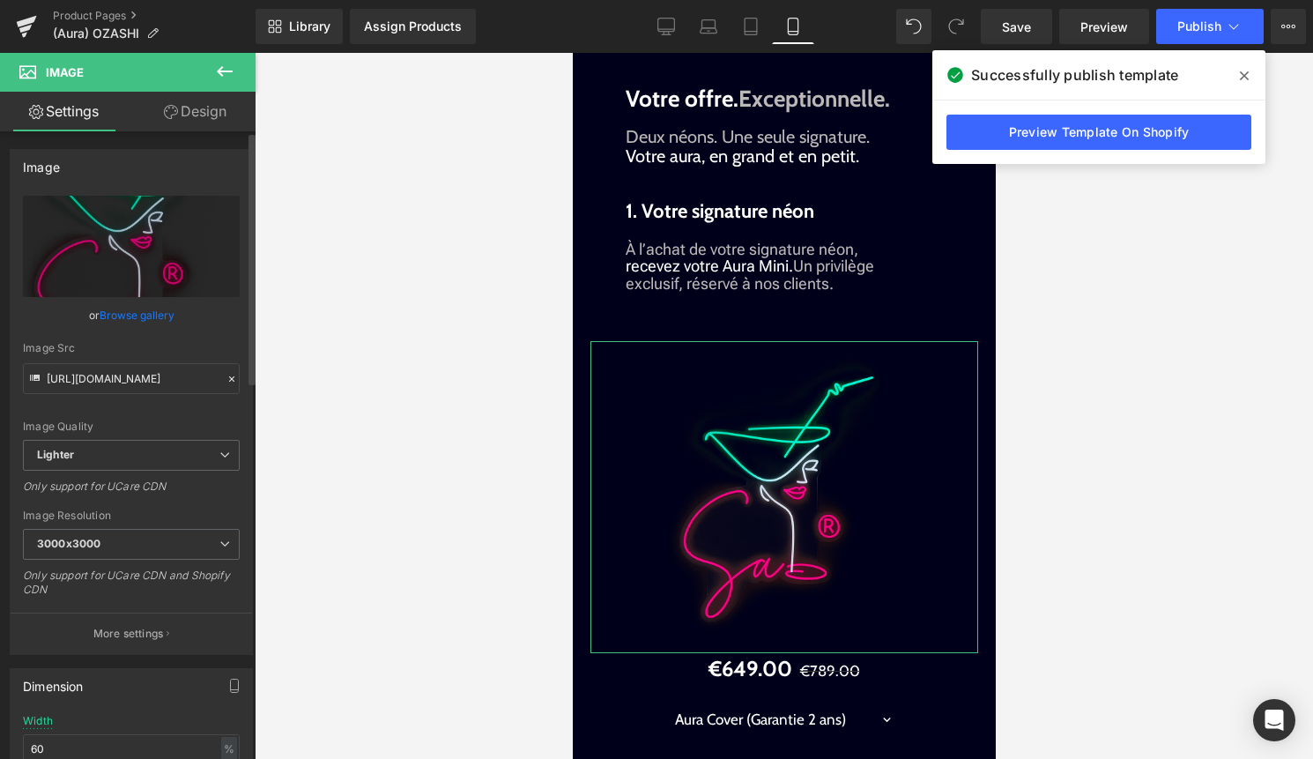
click at [159, 316] on link "Browse gallery" at bounding box center [137, 315] width 75 height 31
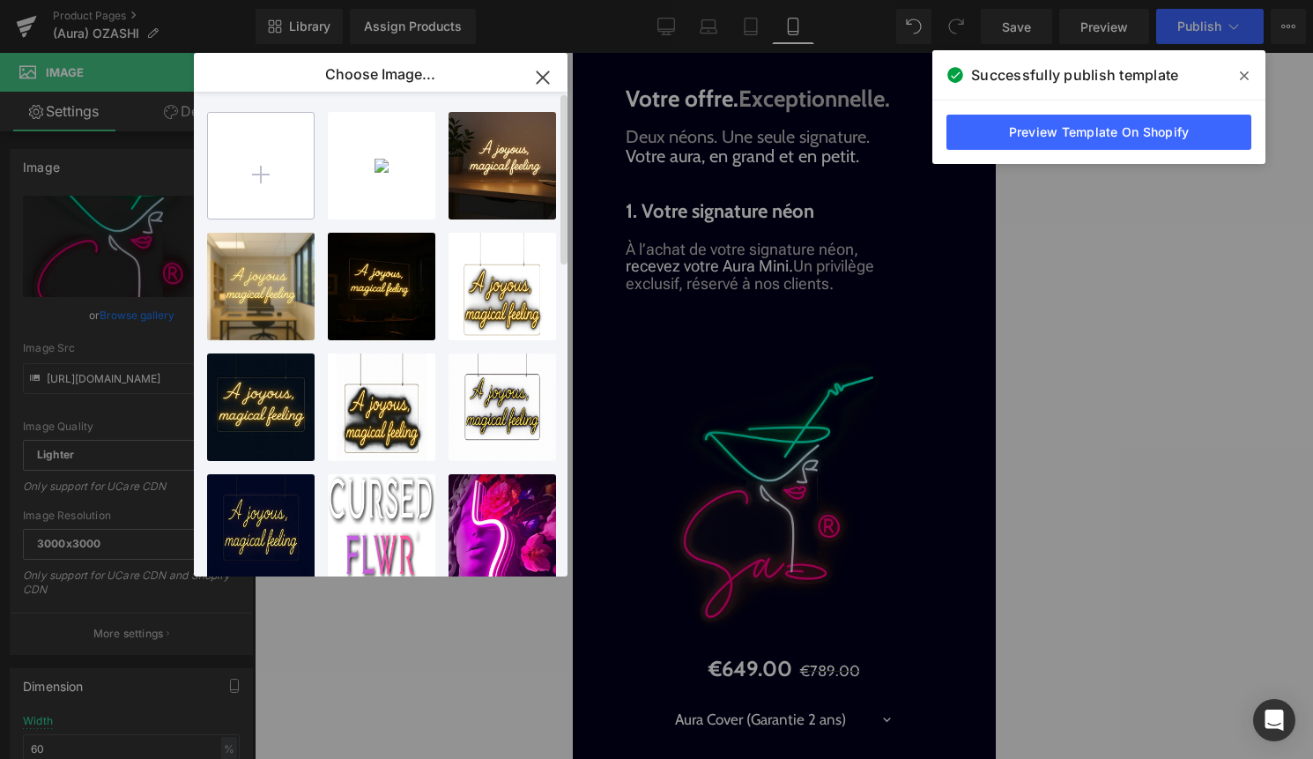
click at [277, 168] on input "file" at bounding box center [261, 166] width 106 height 106
type input "C:\fakepath\ChatGPT Image [DATE], 23_29_01.png"
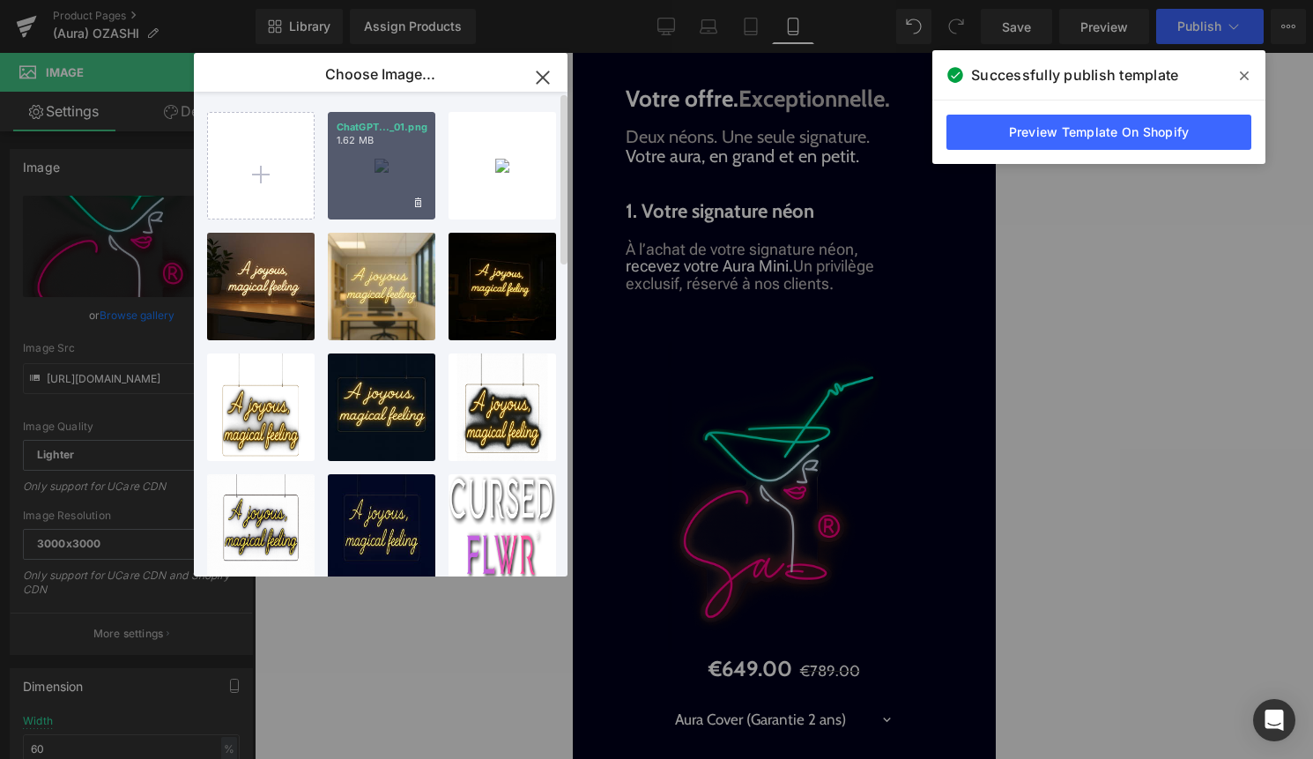
click at [375, 199] on div "ChatGPT..._01.png 1.62 MB" at bounding box center [382, 166] width 108 height 108
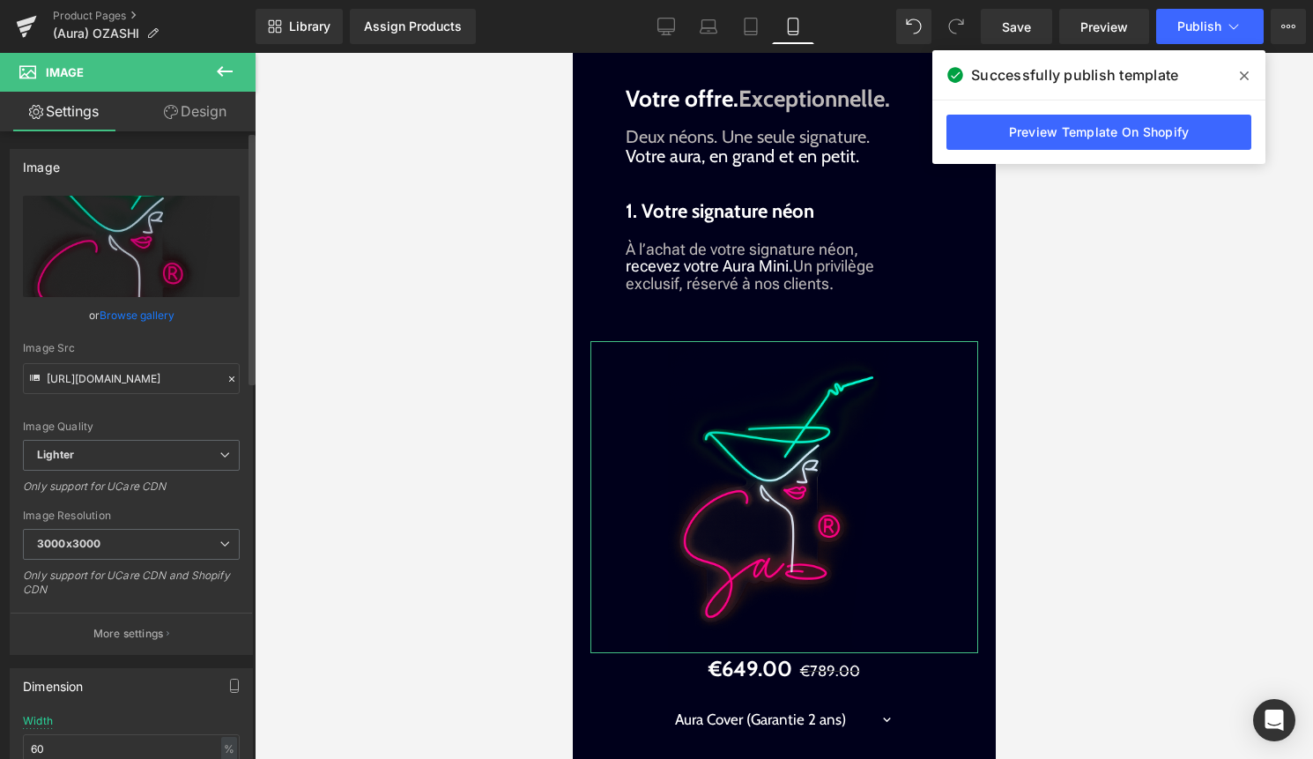
click at [145, 311] on link "Browse gallery" at bounding box center [137, 315] width 75 height 31
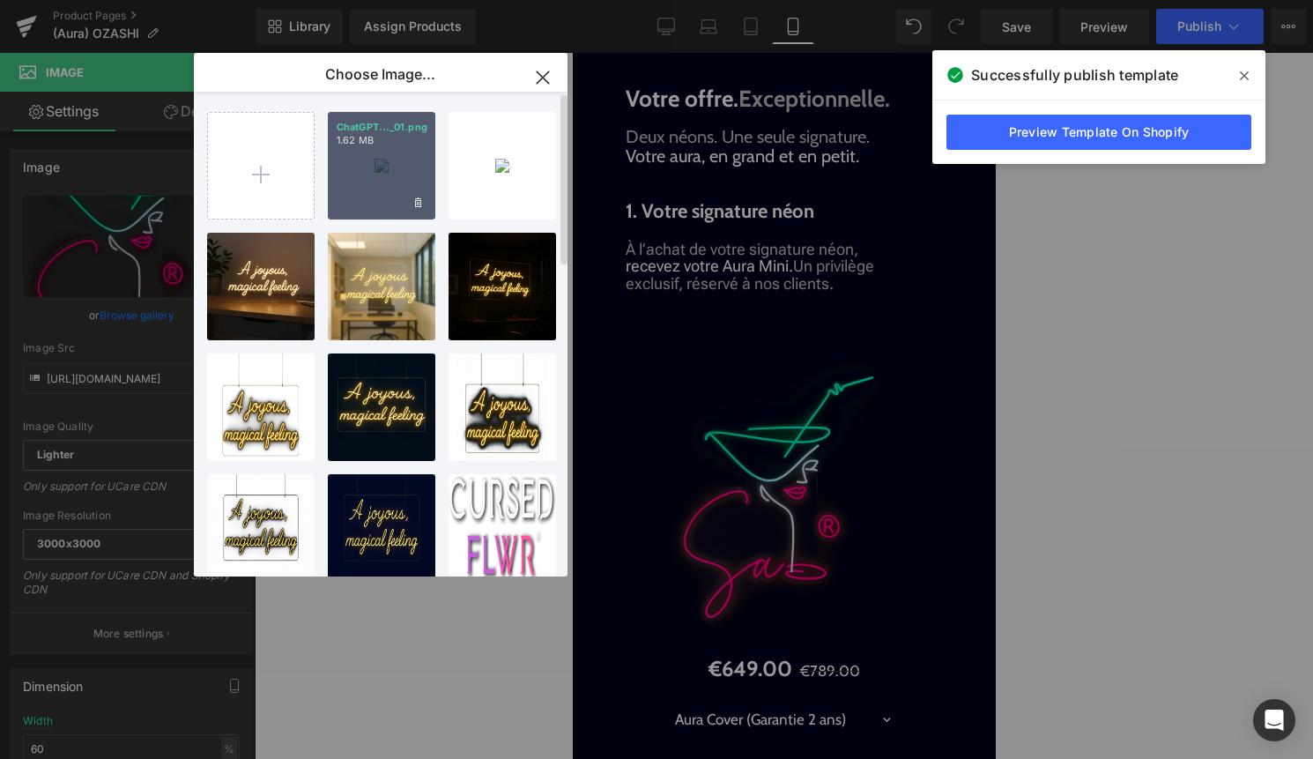
click at [390, 200] on div "ChatGPT..._01.png 1.62 MB" at bounding box center [382, 166] width 108 height 108
type input "[URL][DOMAIN_NAME][DATE]"
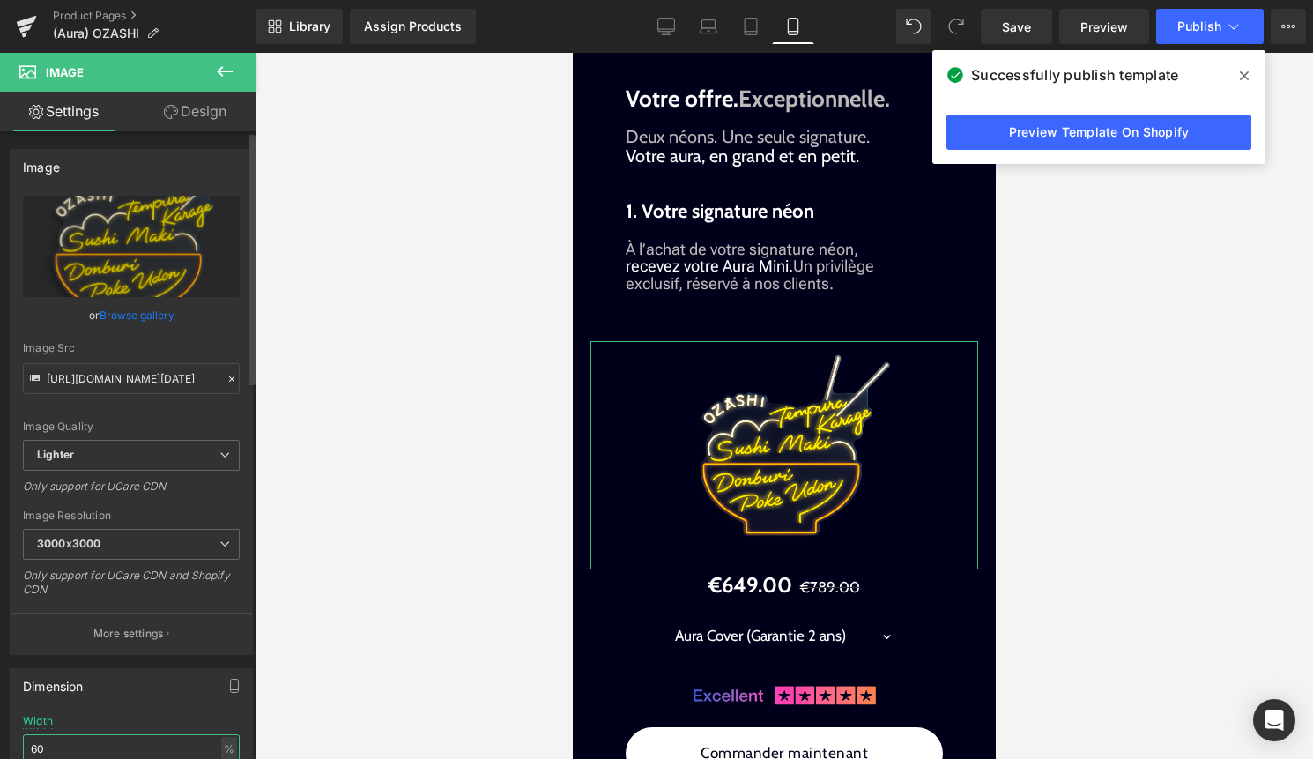
click at [82, 750] on input "60" at bounding box center [131, 748] width 217 height 29
type input "6"
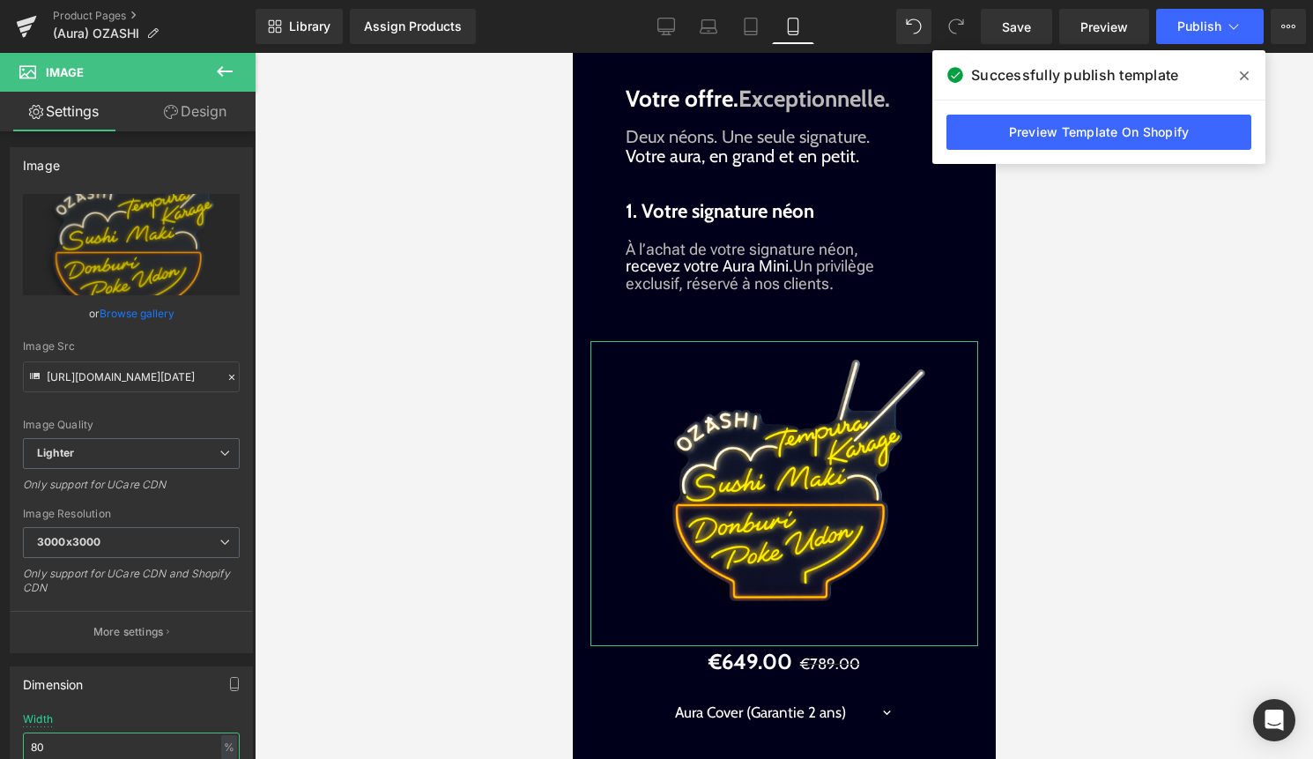
type input "80"
click at [217, 107] on link "Design" at bounding box center [195, 112] width 128 height 40
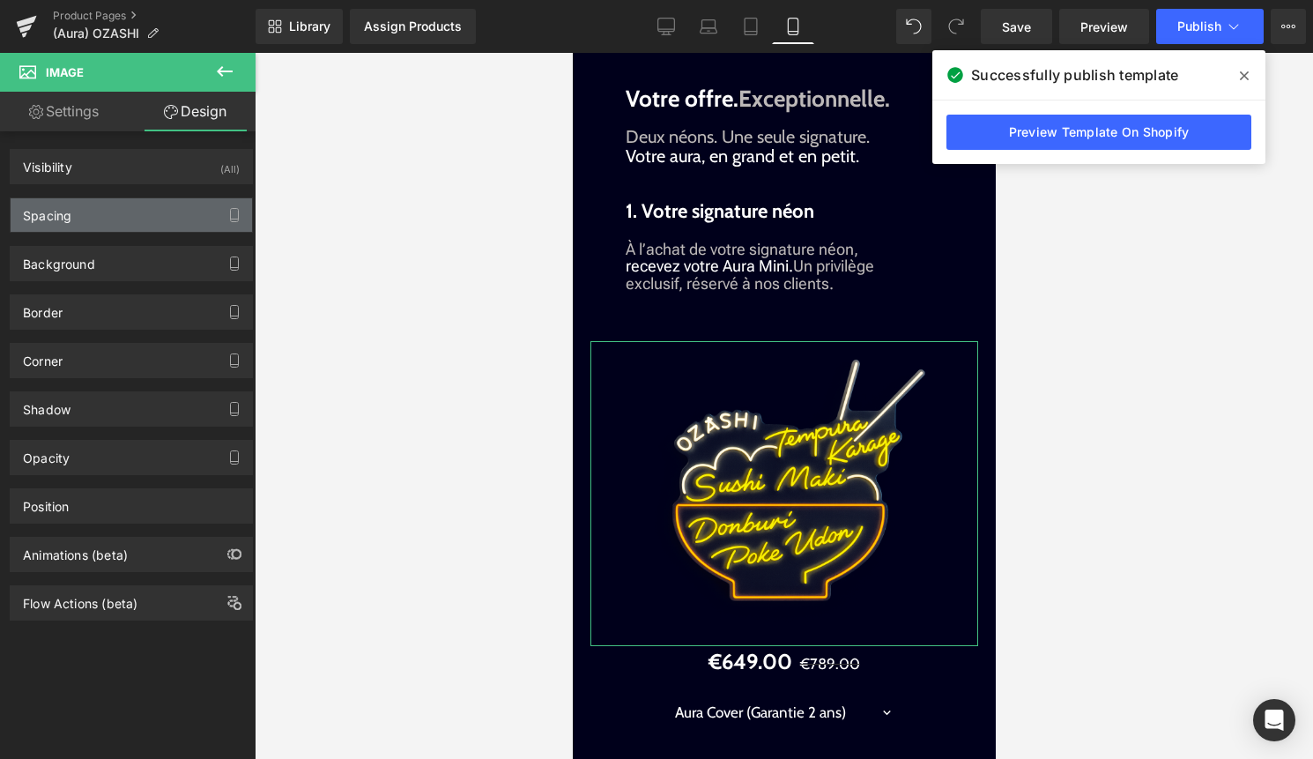
click at [137, 216] on div "Spacing" at bounding box center [131, 214] width 241 height 33
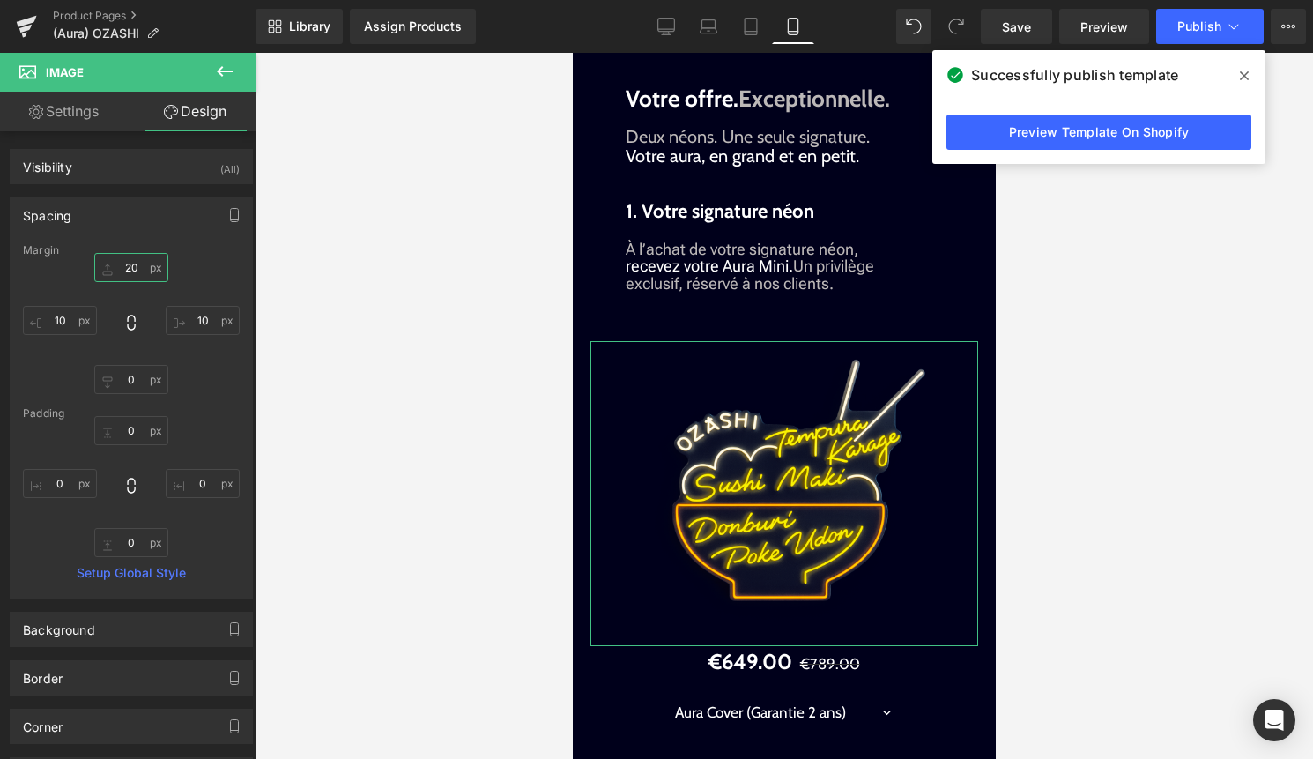
click at [127, 260] on input "20" at bounding box center [131, 267] width 74 height 29
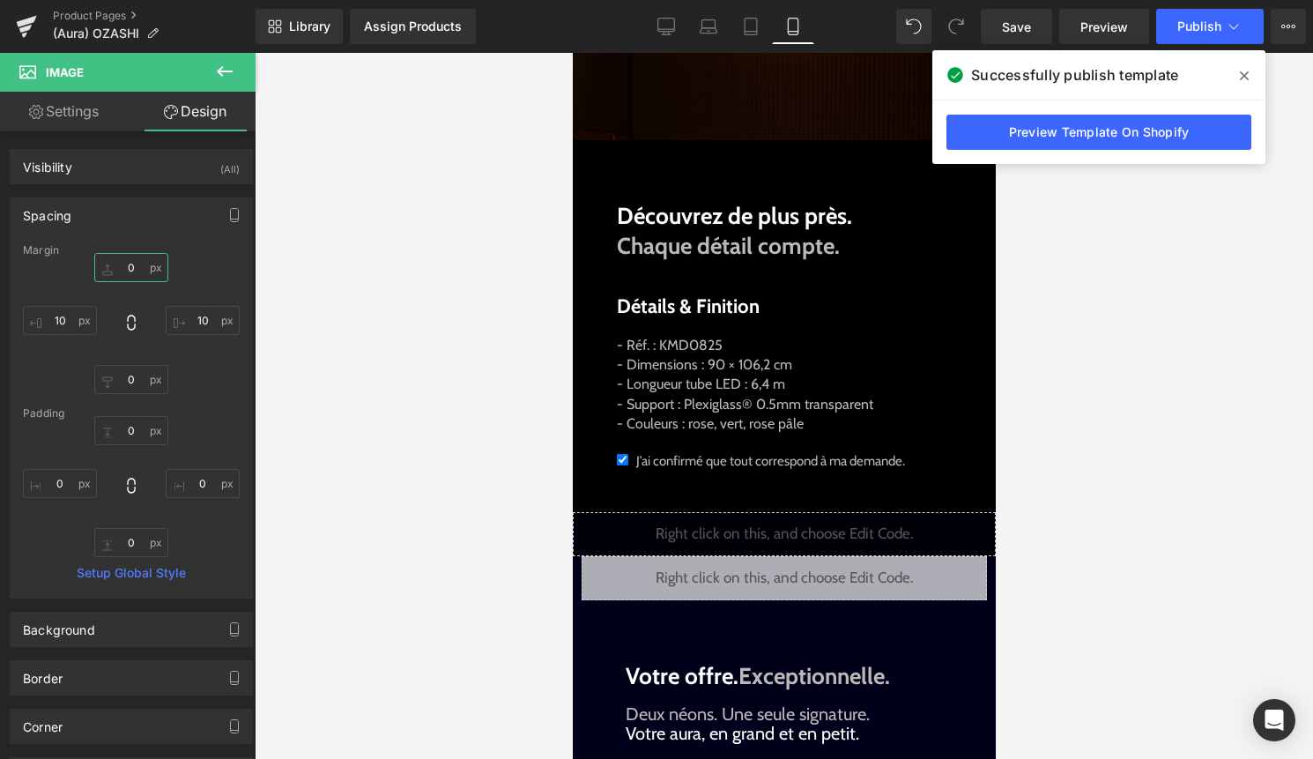
scroll to position [1445, 0]
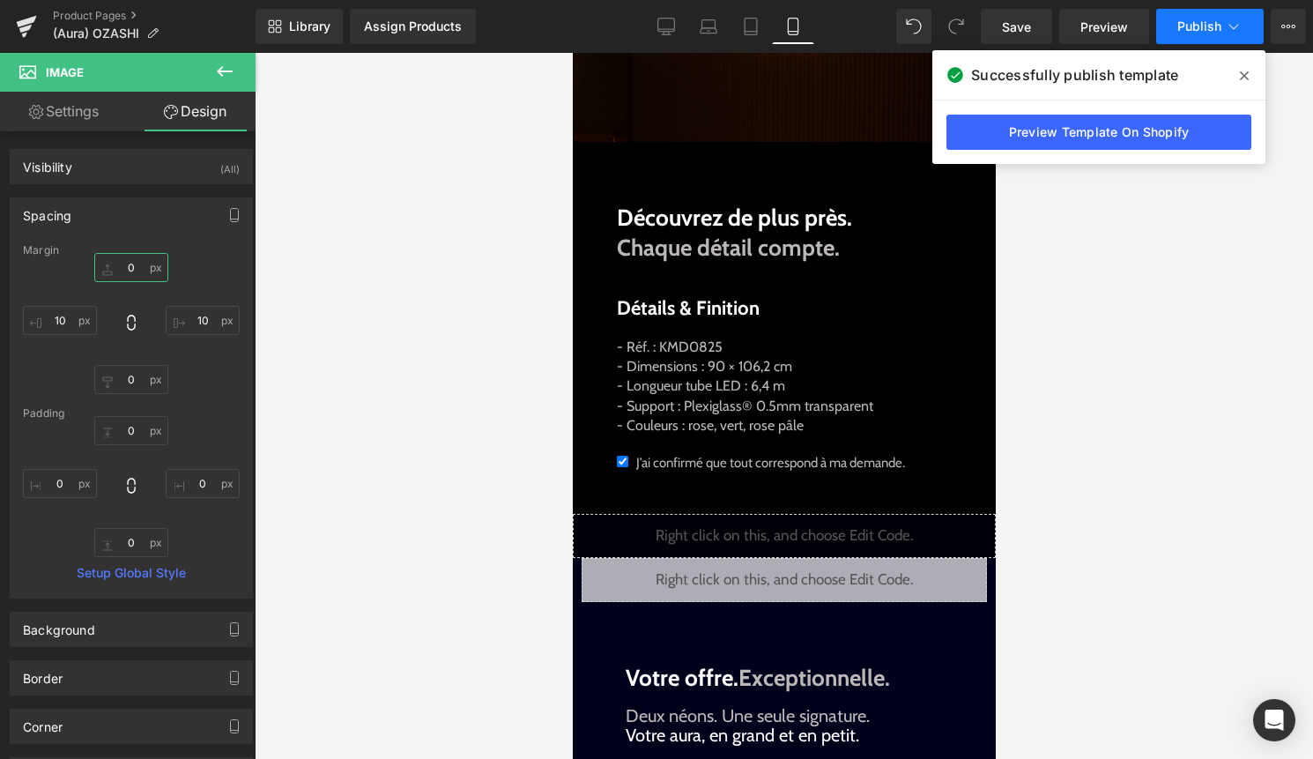
type input "0"
click at [1245, 30] on button "Publish" at bounding box center [1210, 26] width 108 height 35
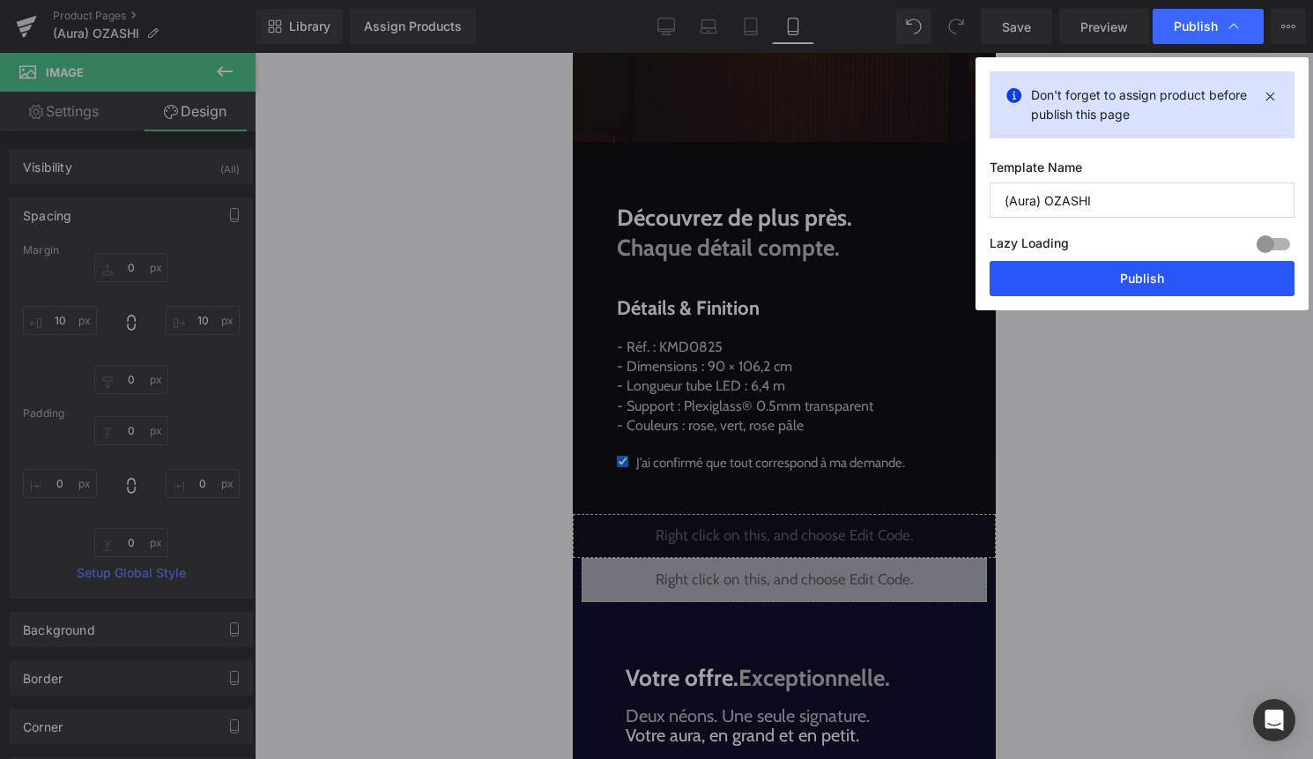
click at [1212, 284] on button "Publish" at bounding box center [1142, 278] width 305 height 35
